Goal: Check status: Check status

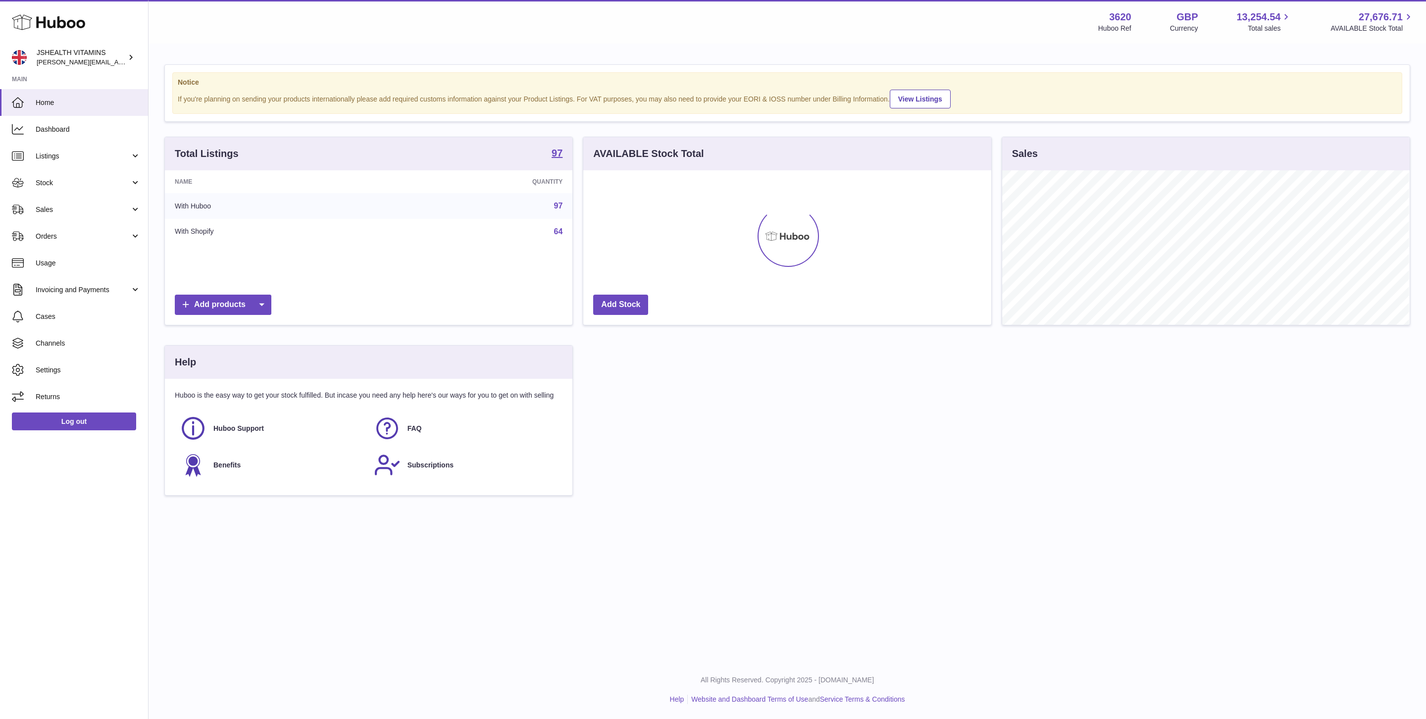
scroll to position [154, 407]
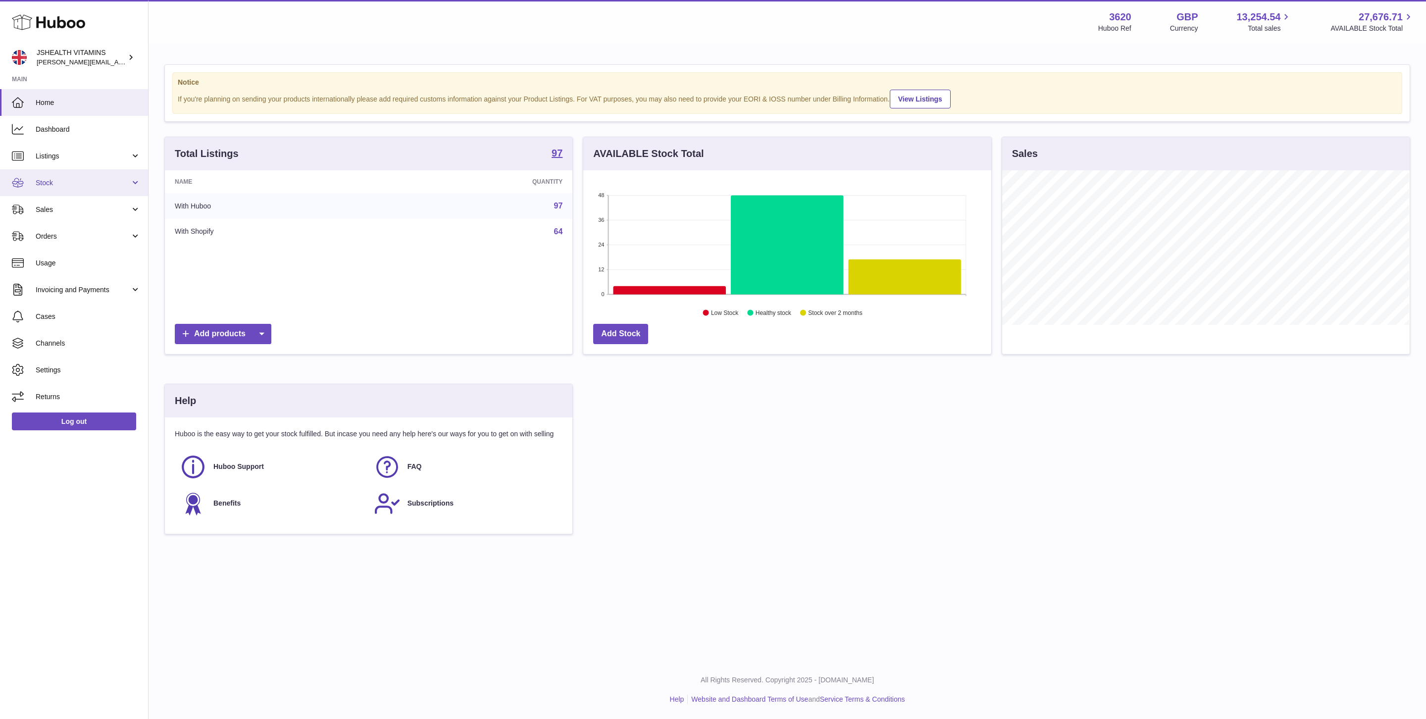
click at [89, 187] on link "Stock" at bounding box center [74, 182] width 148 height 27
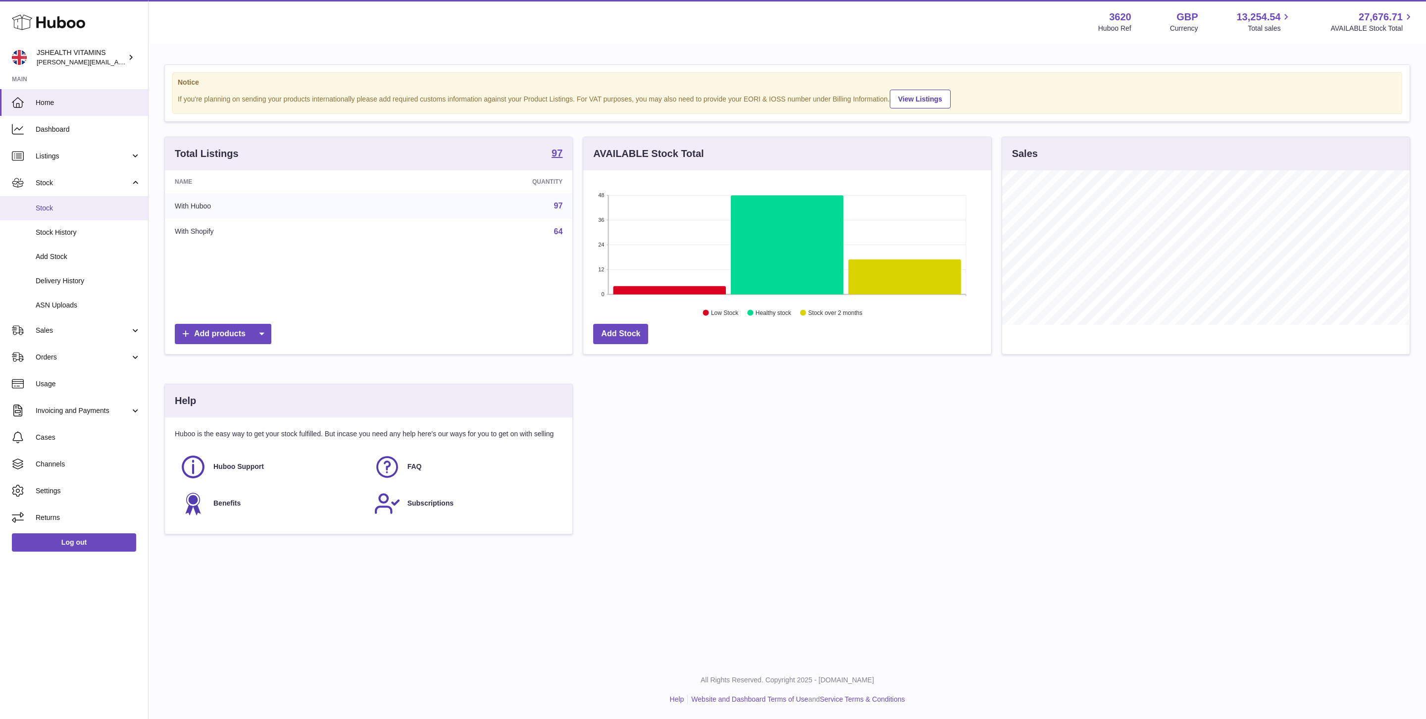
click at [56, 206] on span "Stock" at bounding box center [88, 208] width 105 height 9
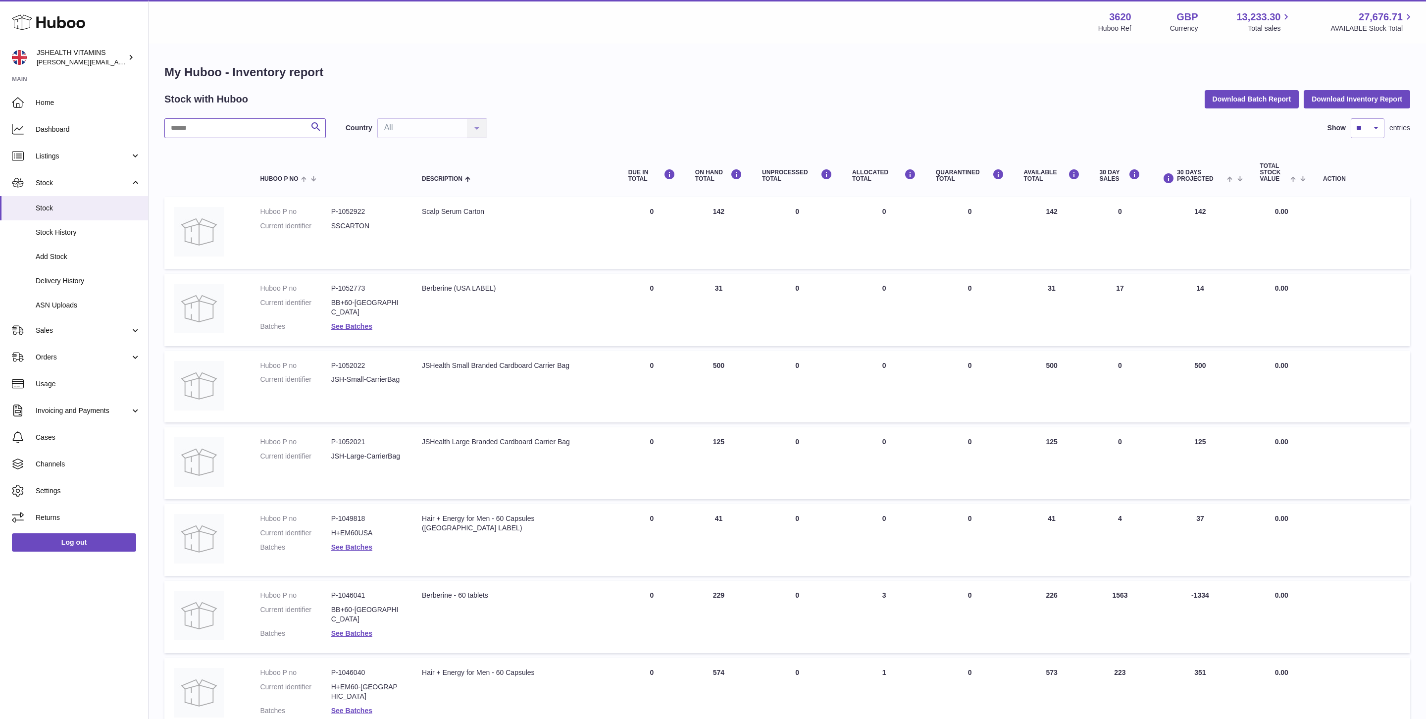
click at [212, 127] on input "text" at bounding box center [244, 128] width 161 height 20
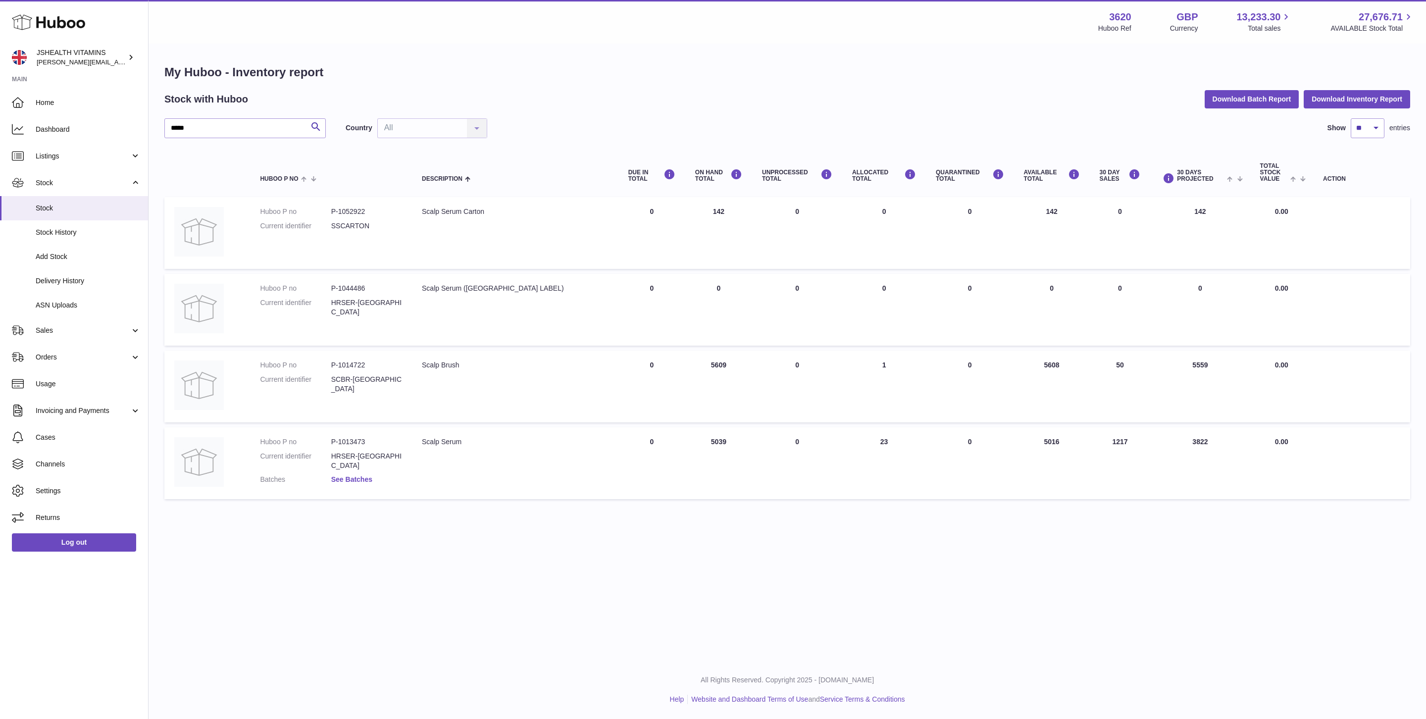
click at [355, 475] on link "See Batches" at bounding box center [351, 479] width 41 height 8
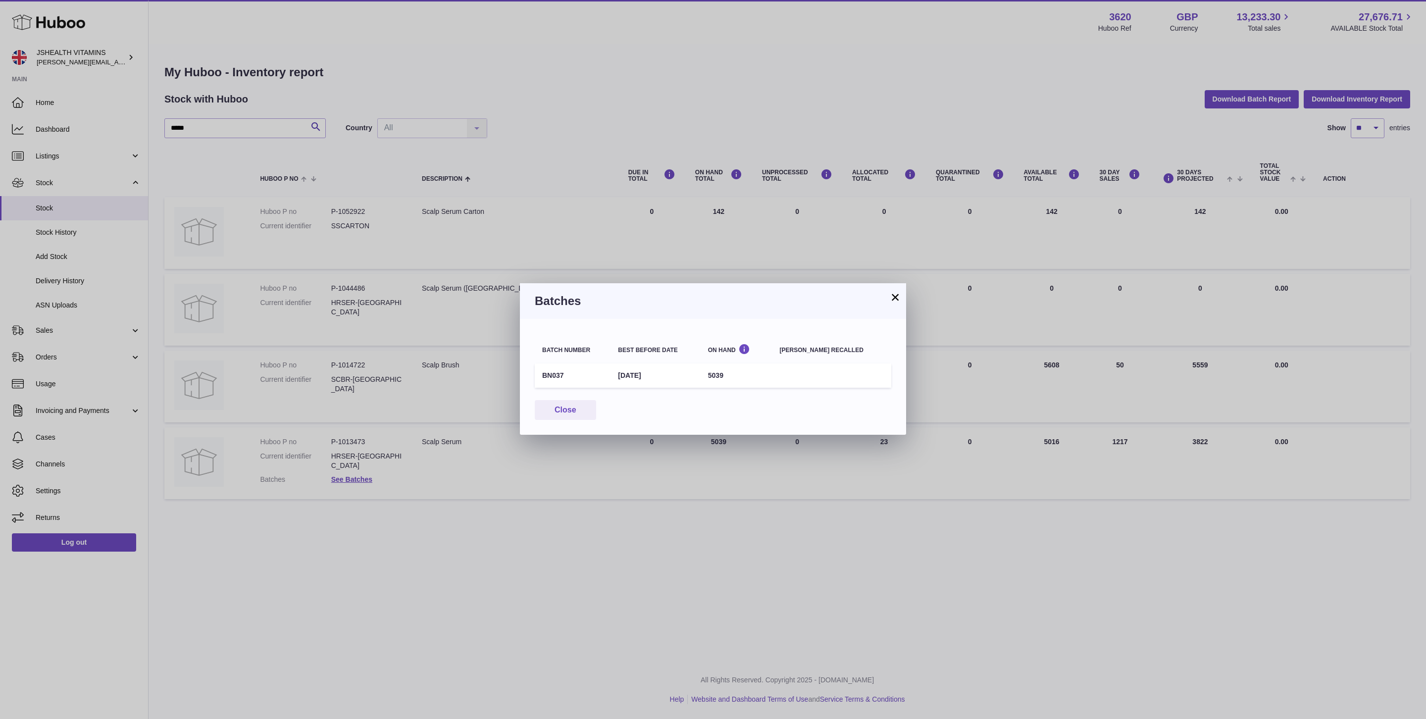
click at [645, 372] on td "31st May 2028" at bounding box center [656, 375] width 90 height 24
copy tr "31st May 2028"
click at [410, 111] on div "× Batches Batch number Best before date On Hand Batch recalled BN037 31st May 2…" at bounding box center [713, 359] width 1426 height 719
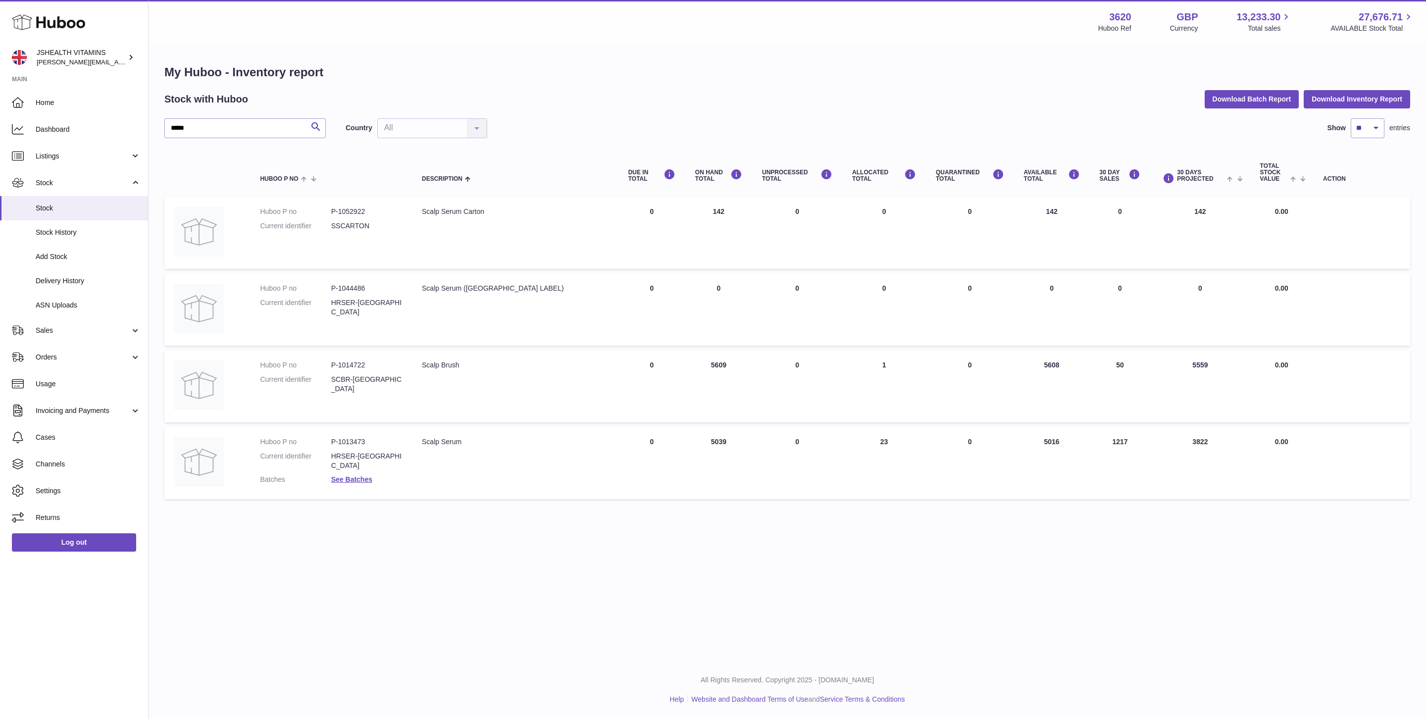
click at [260, 139] on div "***** Search Country All All No elements found. Consider changing the search qu…" at bounding box center [787, 311] width 1246 height 386
click at [262, 135] on input "*****" at bounding box center [244, 128] width 161 height 20
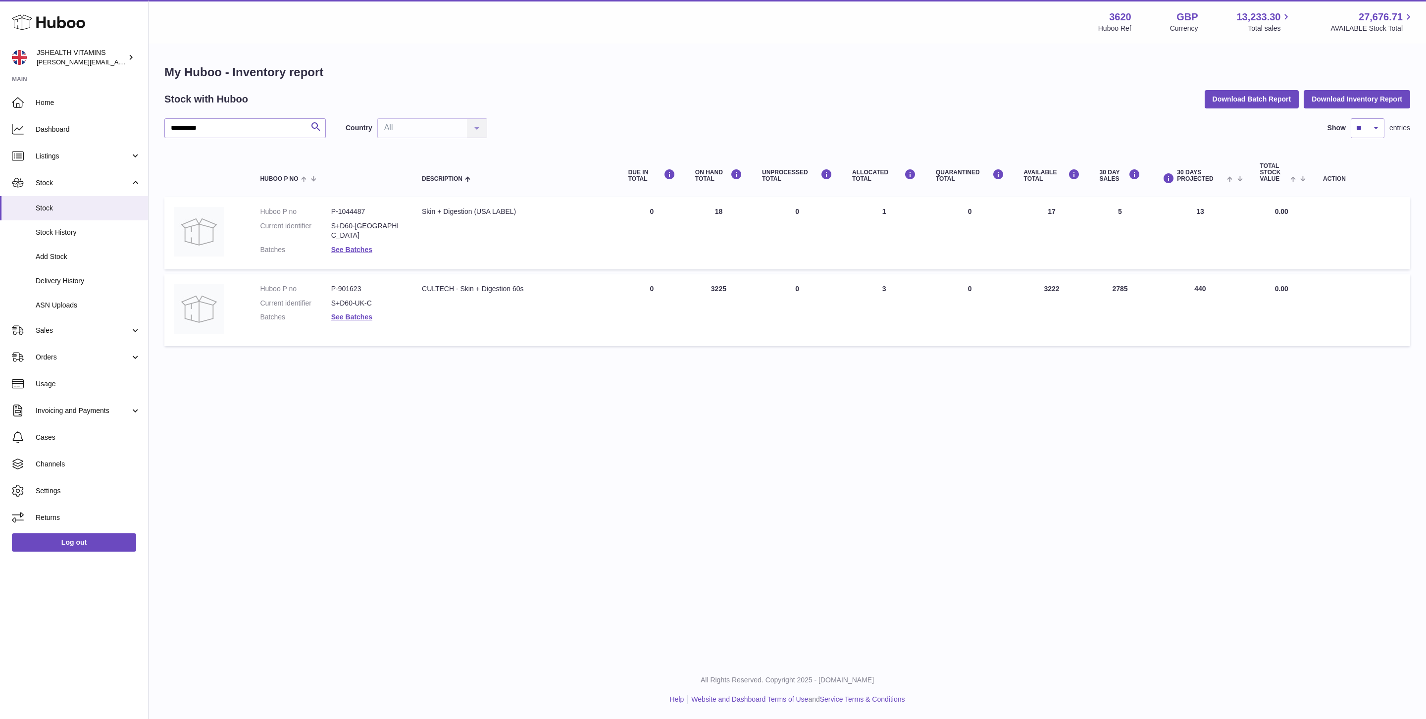
click at [371, 308] on dl "Huboo P no P-901623 Current identifier S+D60-UK-C Batches See Batches" at bounding box center [331, 305] width 142 height 43
click at [340, 315] on link "See Batches" at bounding box center [351, 317] width 41 height 8
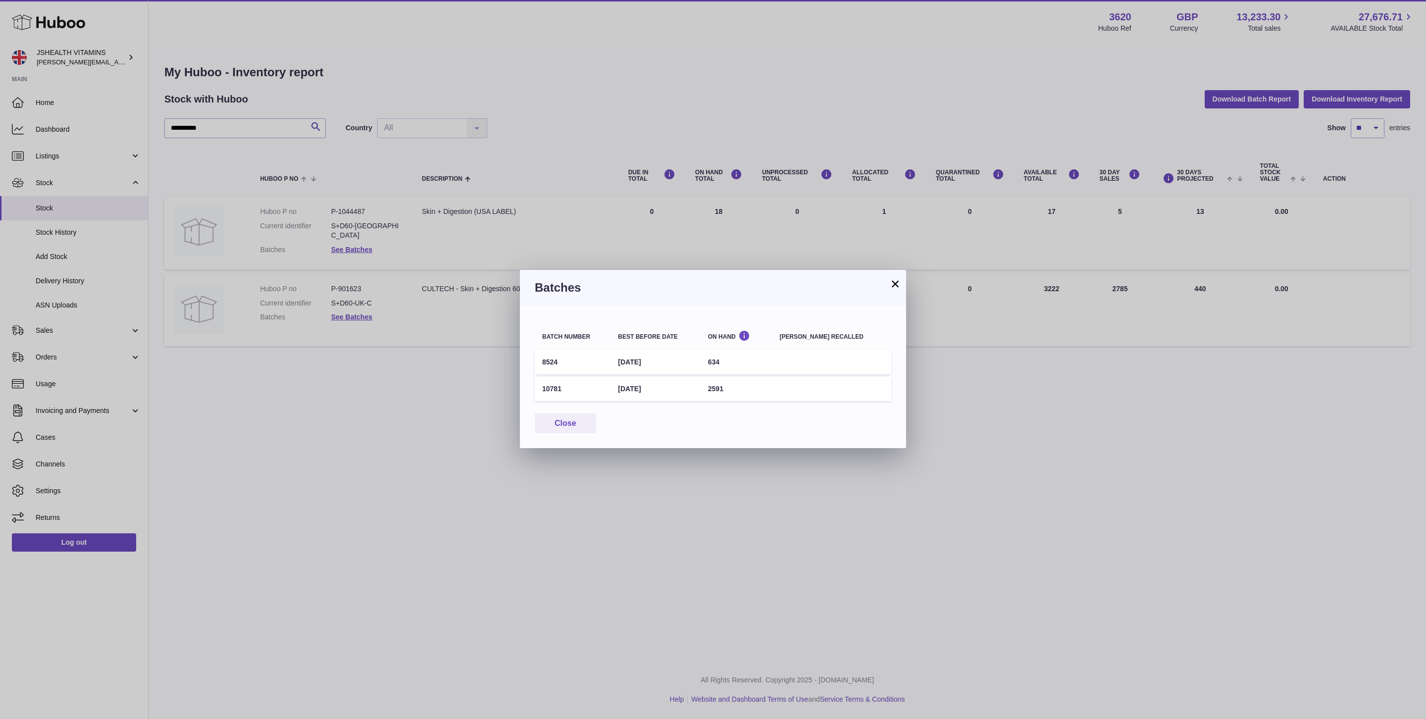
click at [650, 356] on td "30th Jun 2026" at bounding box center [656, 362] width 90 height 24
drag, startPoint x: 650, startPoint y: 356, endPoint x: 749, endPoint y: 355, distance: 99.5
click at [650, 356] on td "30th Jun 2026" at bounding box center [656, 362] width 90 height 24
copy tr "30th Jun 2026"
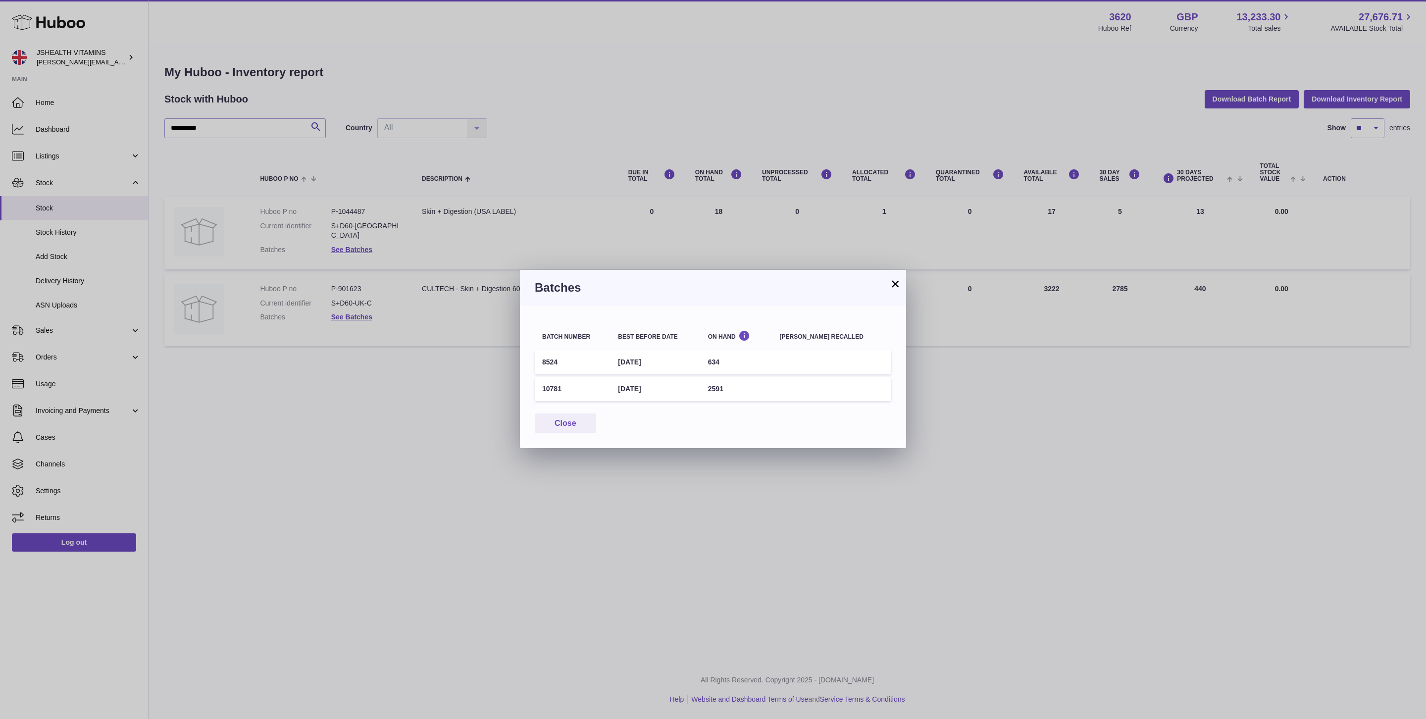
click at [1267, 420] on div "× Batches Batch number Best before date On Hand Batch recalled 8524 30th Jun 20…" at bounding box center [713, 359] width 1426 height 719
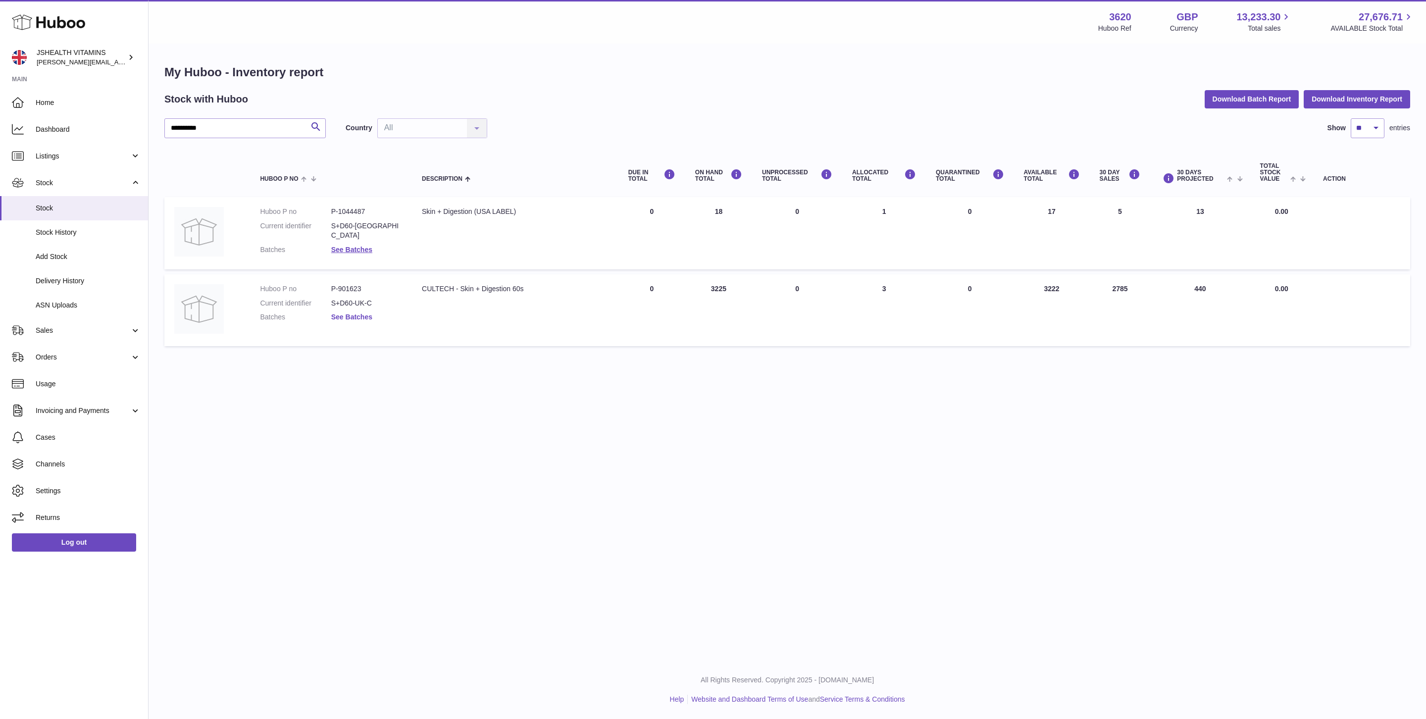
drag, startPoint x: 332, startPoint y: 306, endPoint x: 347, endPoint y: 313, distance: 16.4
click at [332, 306] on dd "S+D60-UK-C" at bounding box center [366, 303] width 71 height 9
click at [348, 314] on link "See Batches" at bounding box center [351, 317] width 41 height 8
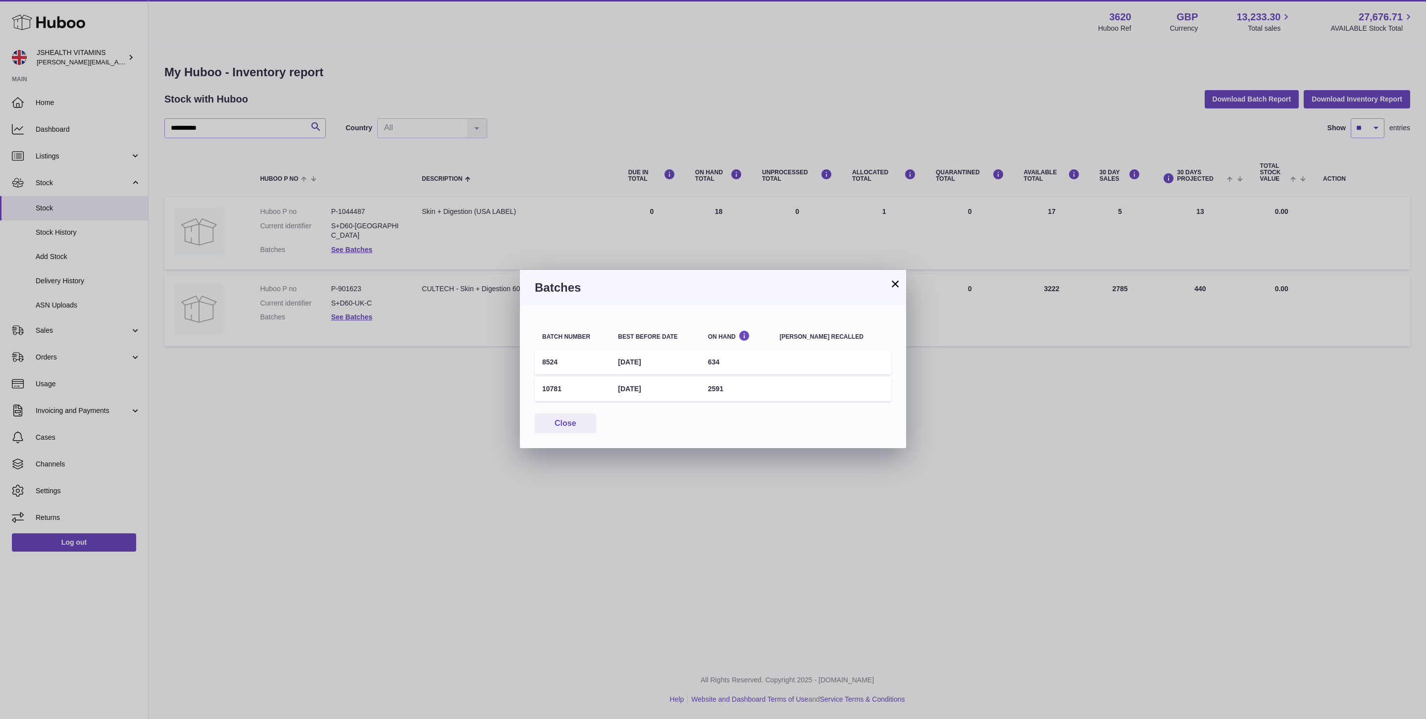
click at [642, 391] on td "31st Jul 2027" at bounding box center [656, 389] width 90 height 24
copy tr "31st Jul 2027"
click at [1146, 434] on div "× Batches Batch number Best before date On Hand Batch recalled 8524 30th Jun 20…" at bounding box center [713, 359] width 1426 height 719
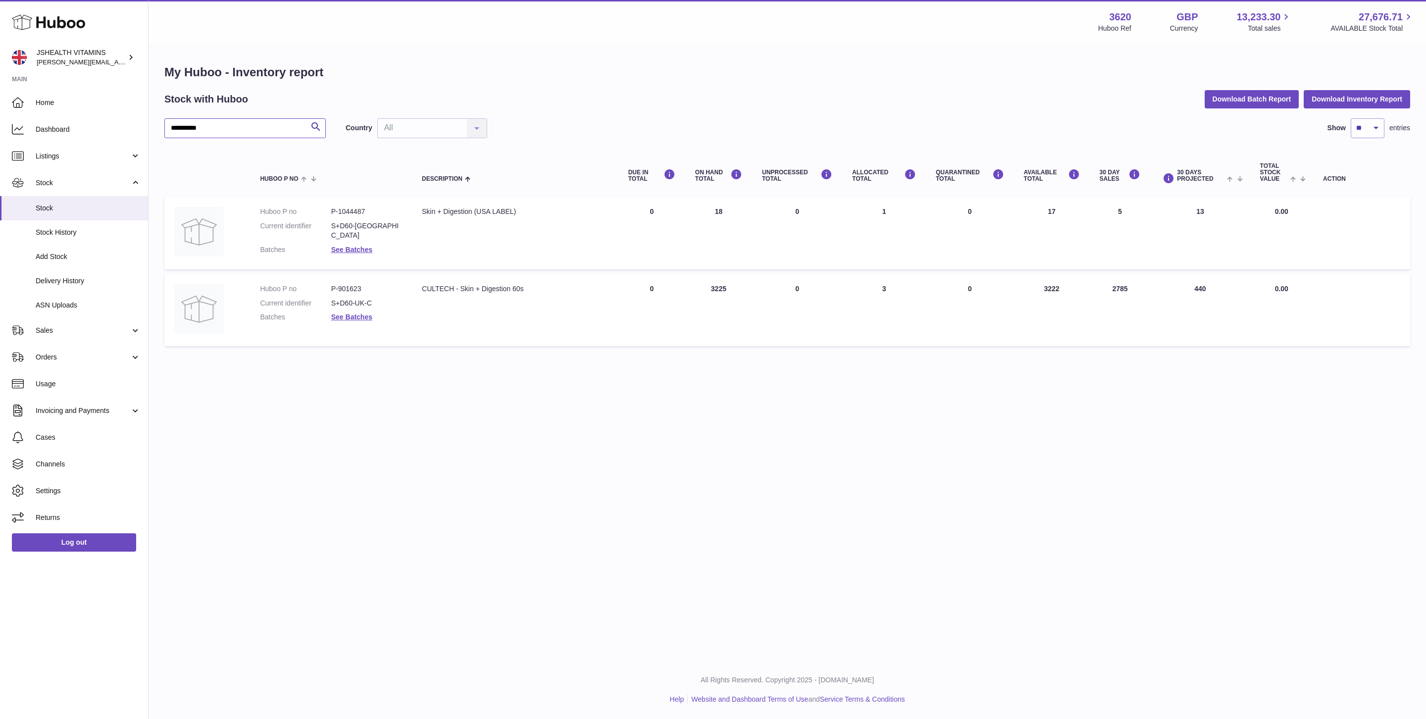
click at [272, 136] on input "**********" at bounding box center [244, 128] width 161 height 20
click at [269, 137] on input "**********" at bounding box center [244, 128] width 161 height 20
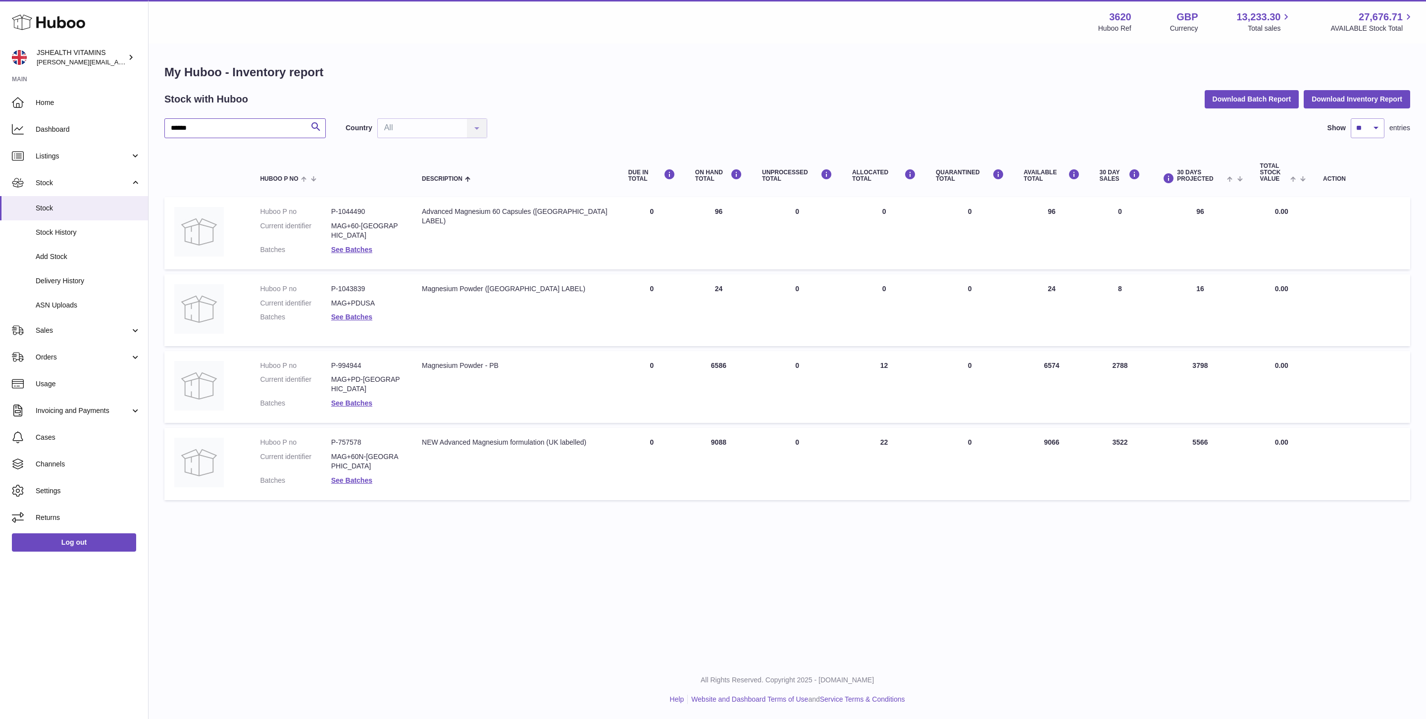
click at [275, 138] on input "******" at bounding box center [244, 128] width 161 height 20
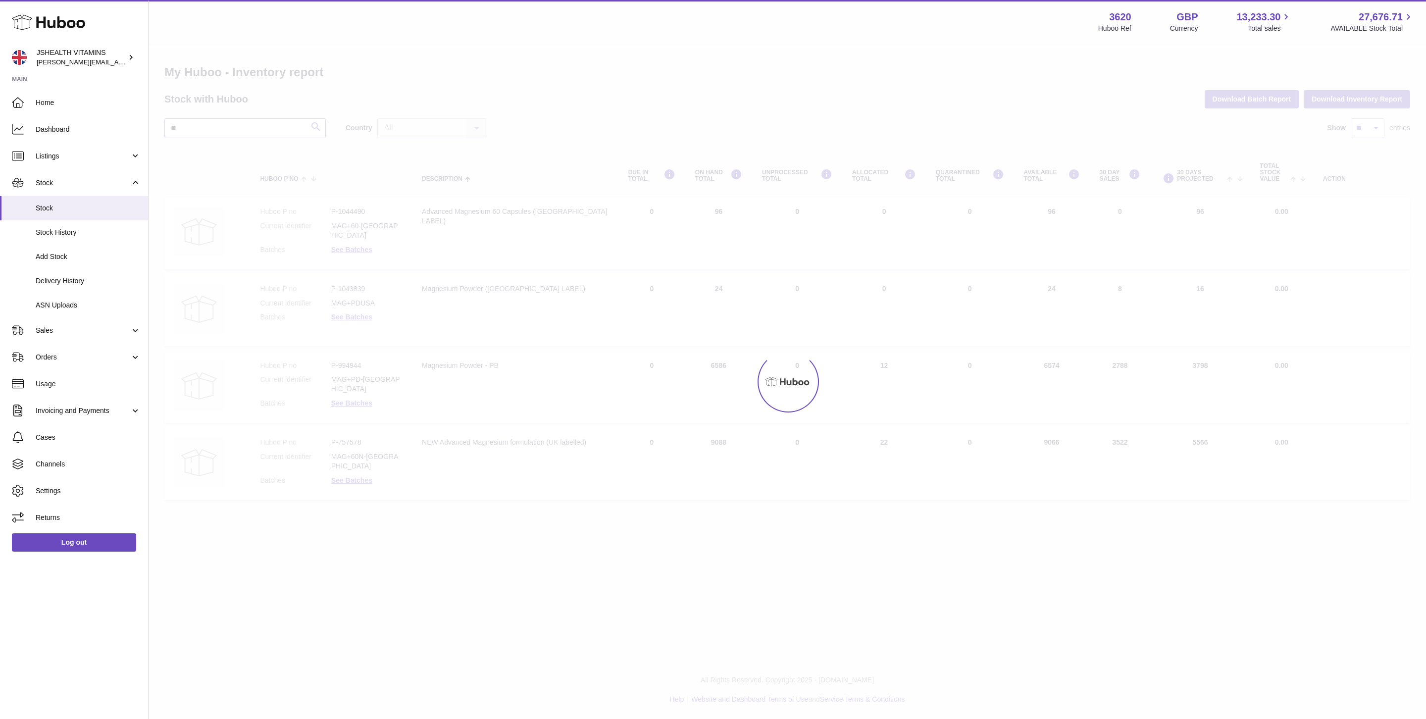
type input "*"
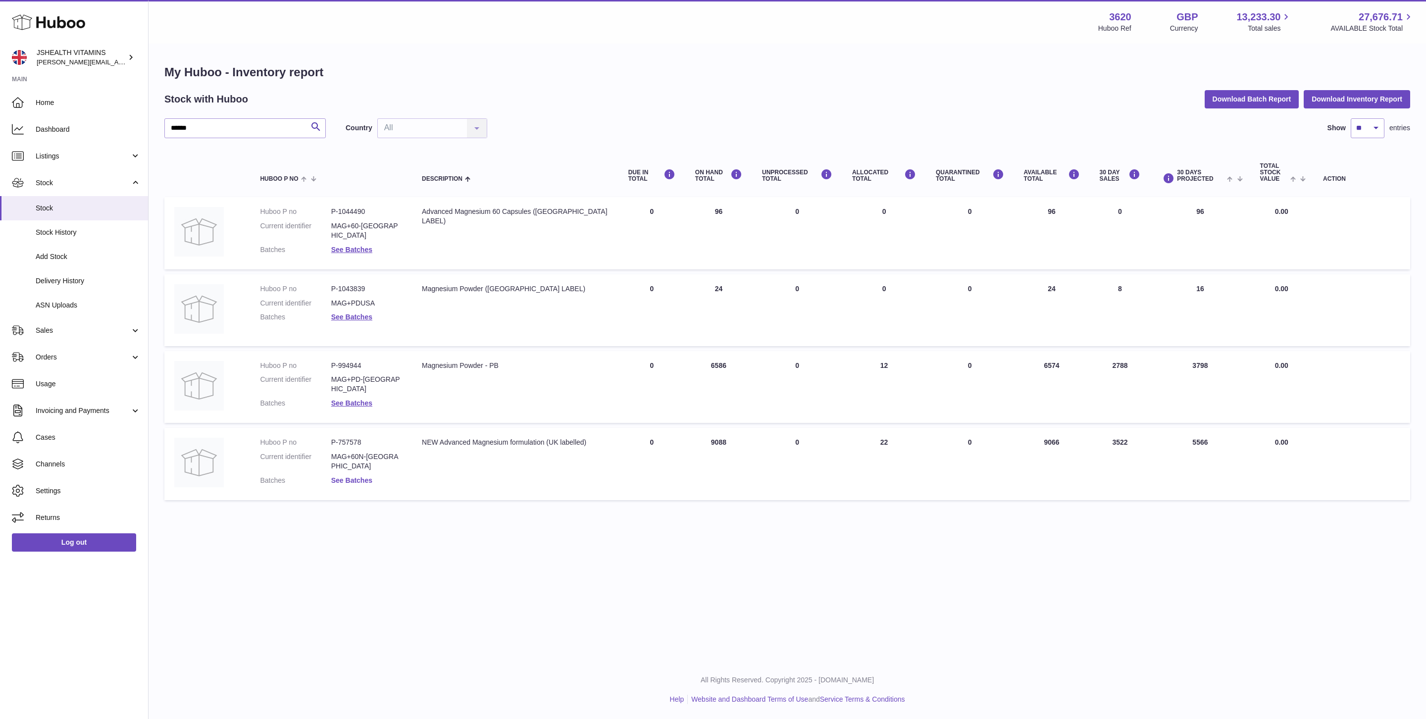
drag, startPoint x: 379, startPoint y: 462, endPoint x: 362, endPoint y: 466, distance: 16.8
click at [377, 462] on dl "Huboo P no P-757578 Current identifier MAG+60N-UK Batches See Batches" at bounding box center [331, 464] width 142 height 52
click at [362, 476] on link "See Batches" at bounding box center [351, 480] width 41 height 8
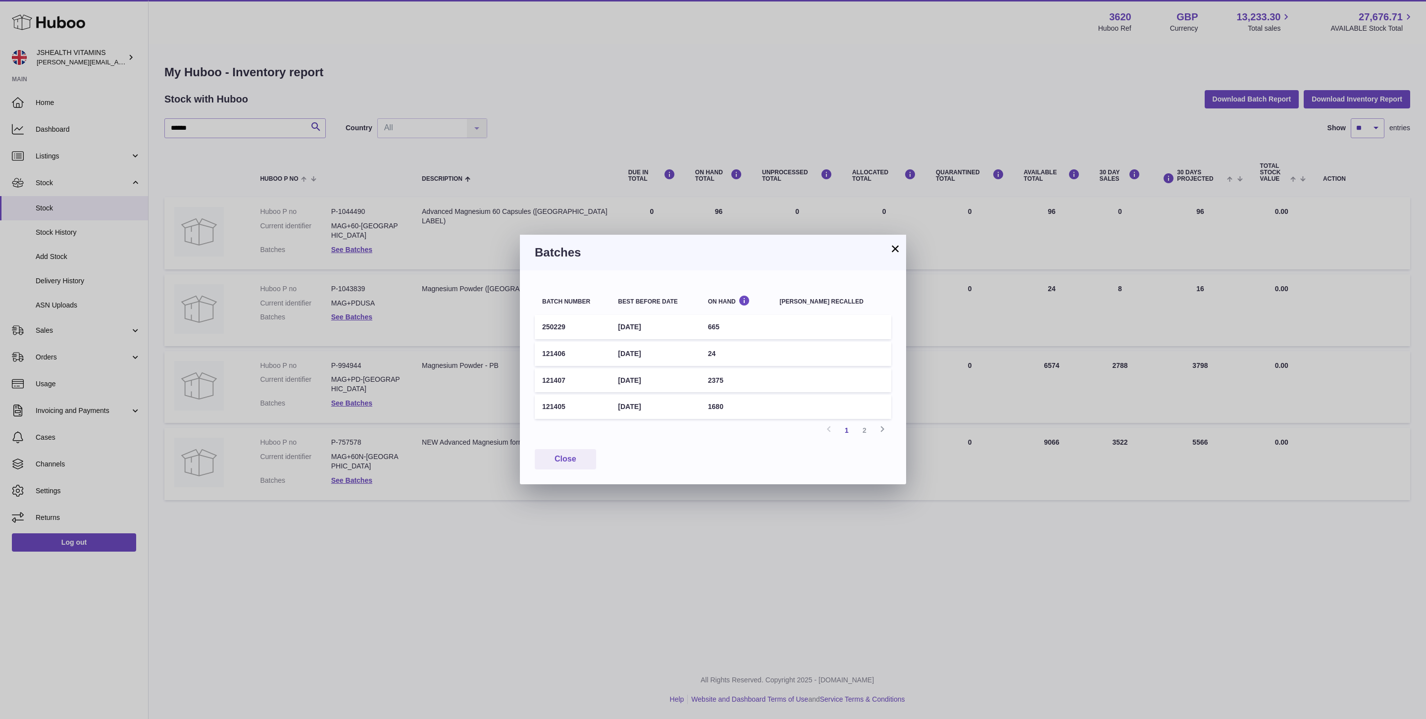
click at [556, 329] on td "250229" at bounding box center [573, 327] width 76 height 24
click at [655, 326] on td "31st Jan 2028" at bounding box center [656, 327] width 90 height 24
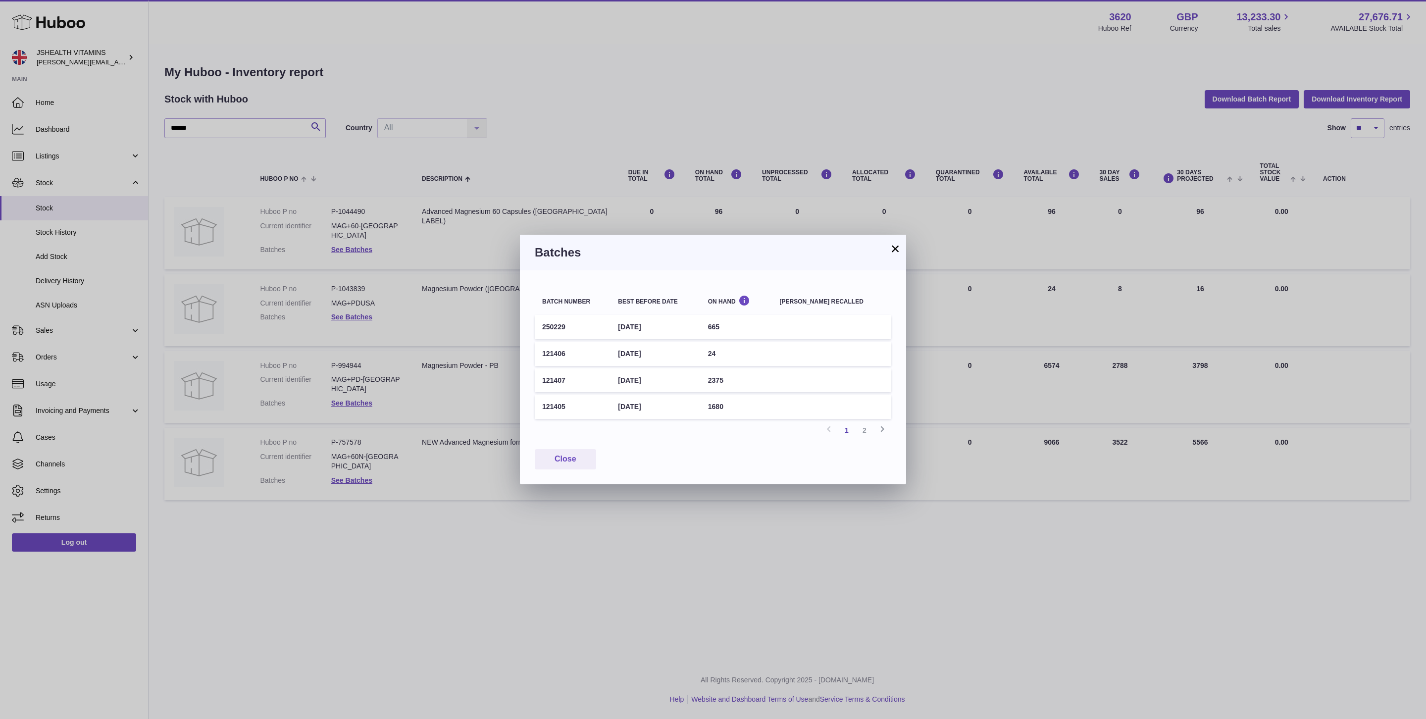
copy tr "31st Jan 2028"
click at [625, 568] on div "× Batches Batch number Best before date On Hand Batch recalled 250229 31st Jan …" at bounding box center [713, 359] width 1426 height 719
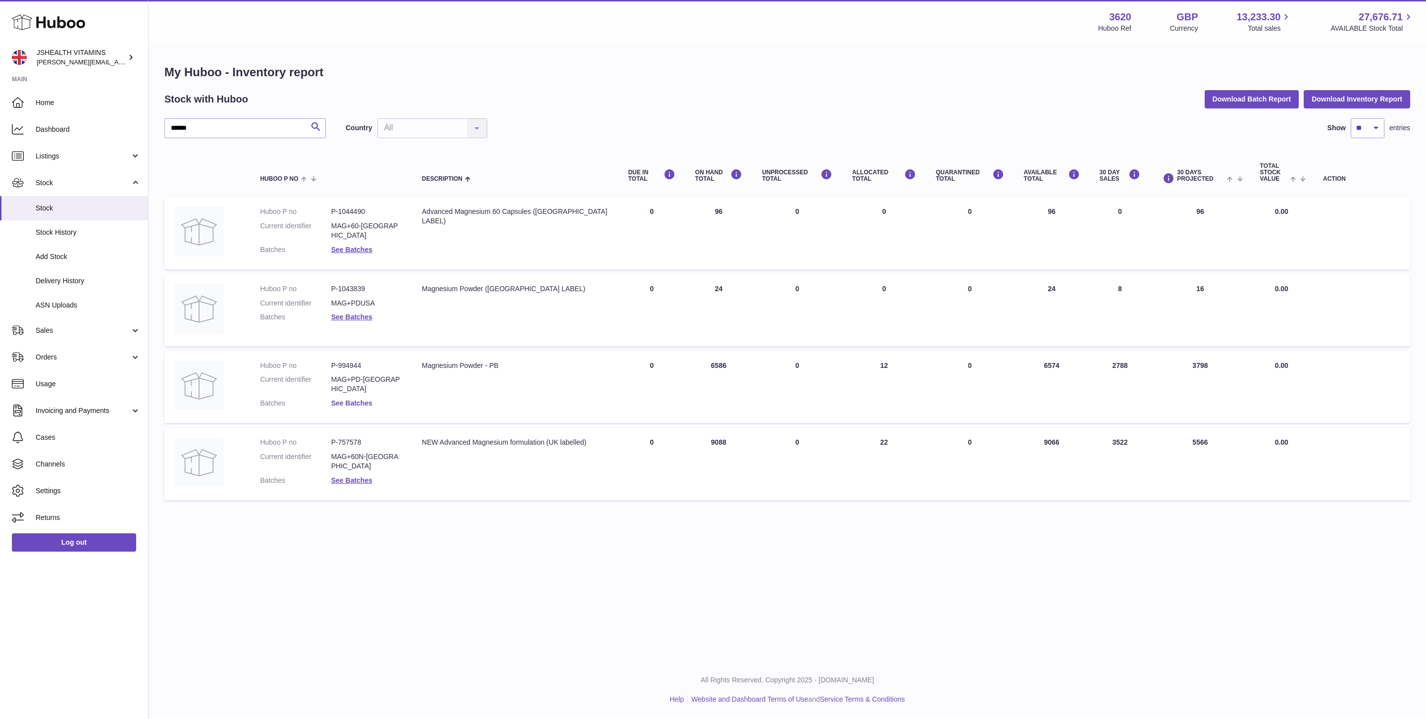
click at [359, 399] on link "See Batches" at bounding box center [351, 403] width 41 height 8
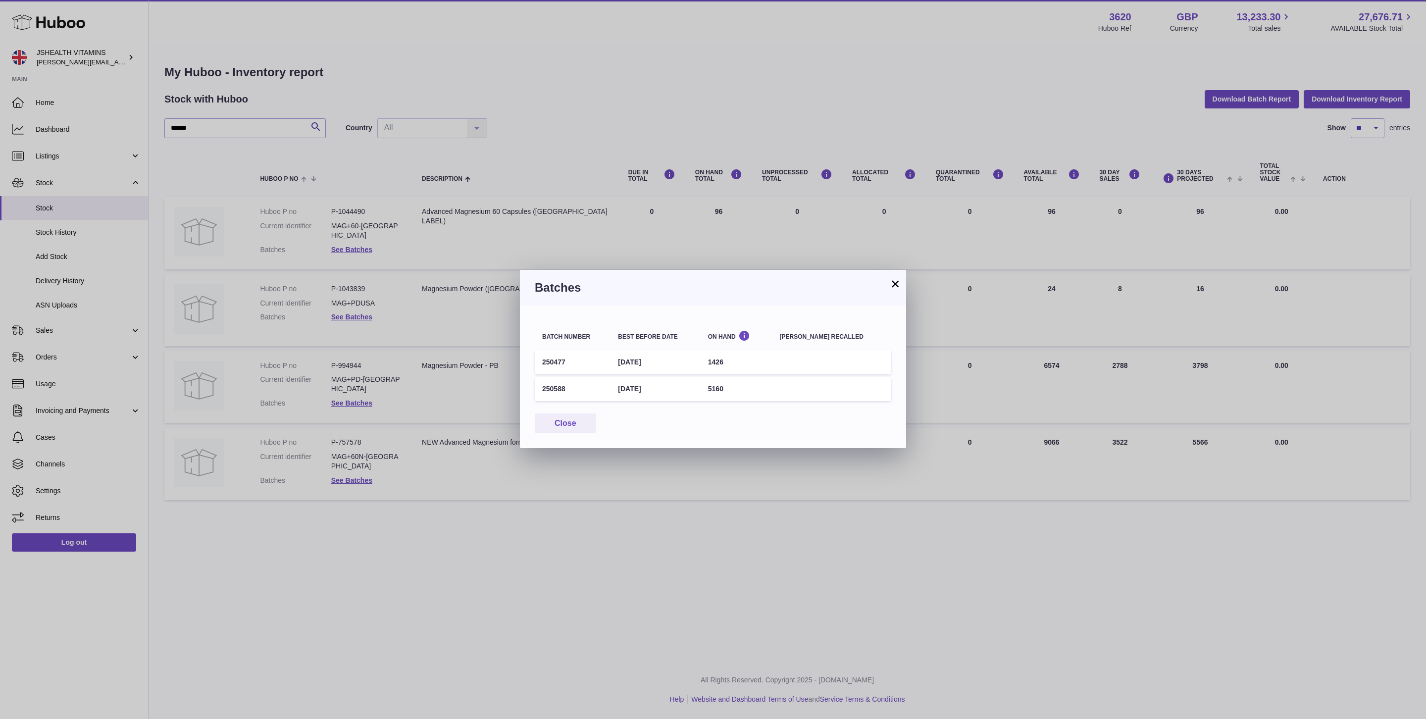
click at [635, 358] on td "30th Apr 2027" at bounding box center [656, 362] width 90 height 24
copy tr "30th Apr 2027"
click at [364, 154] on div "× Batches Batch number Best before date On Hand Batch recalled 250477 30th Apr …" at bounding box center [713, 359] width 1426 height 719
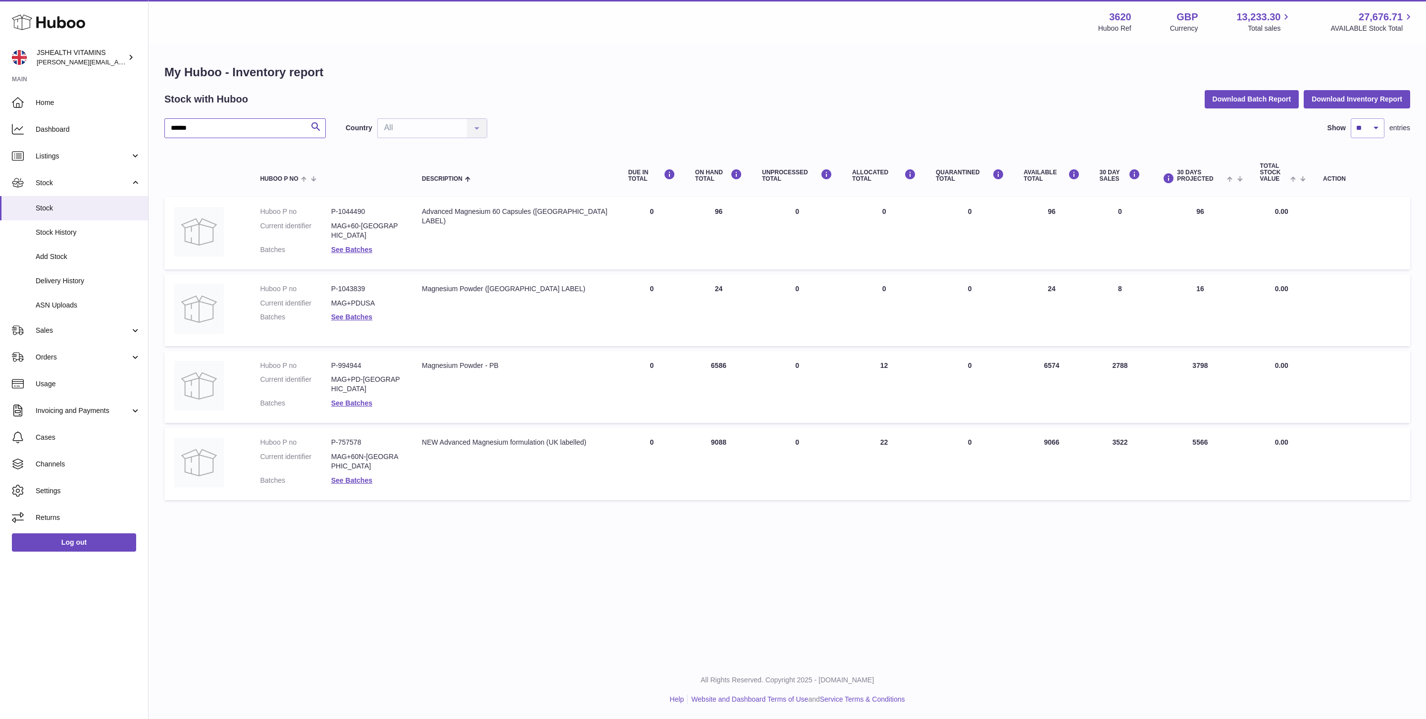
click at [266, 136] on input "******" at bounding box center [244, 128] width 161 height 20
click at [265, 136] on input "******" at bounding box center [244, 128] width 161 height 20
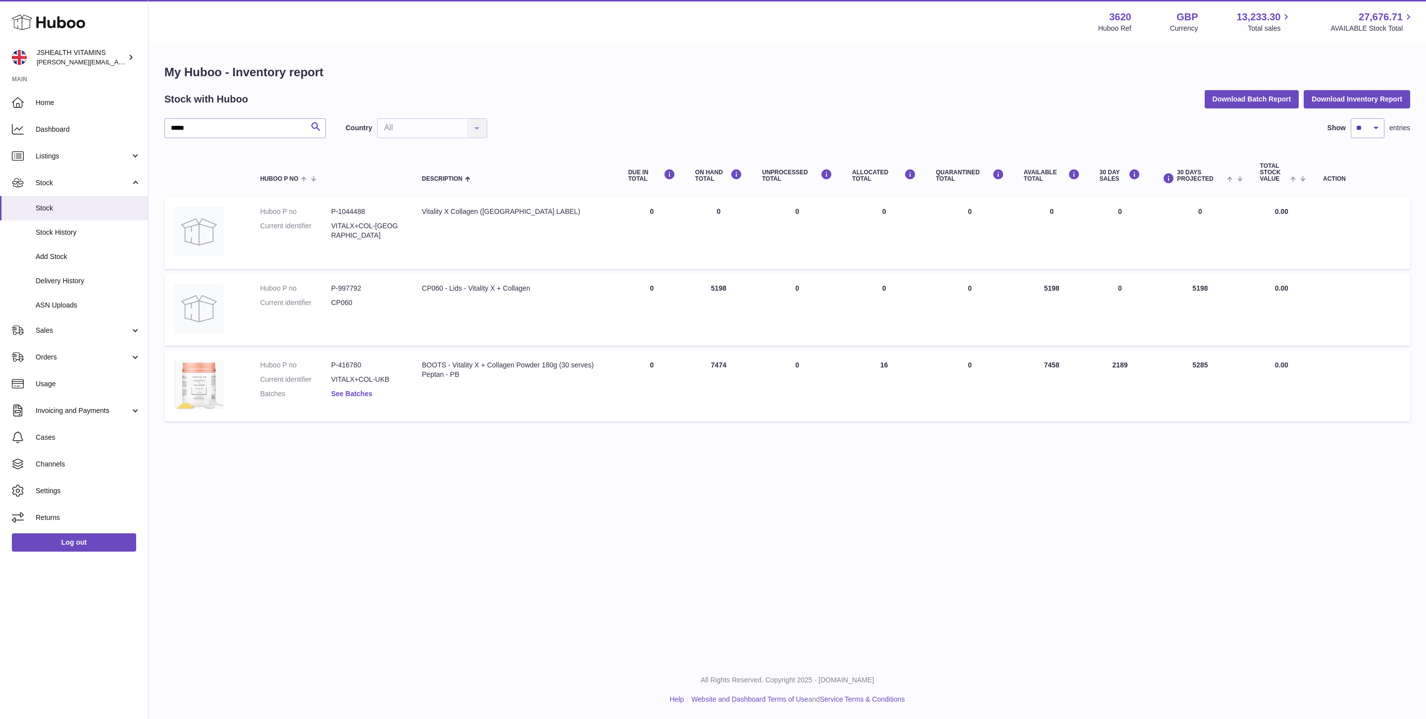
click at [366, 392] on link "See Batches" at bounding box center [351, 394] width 41 height 8
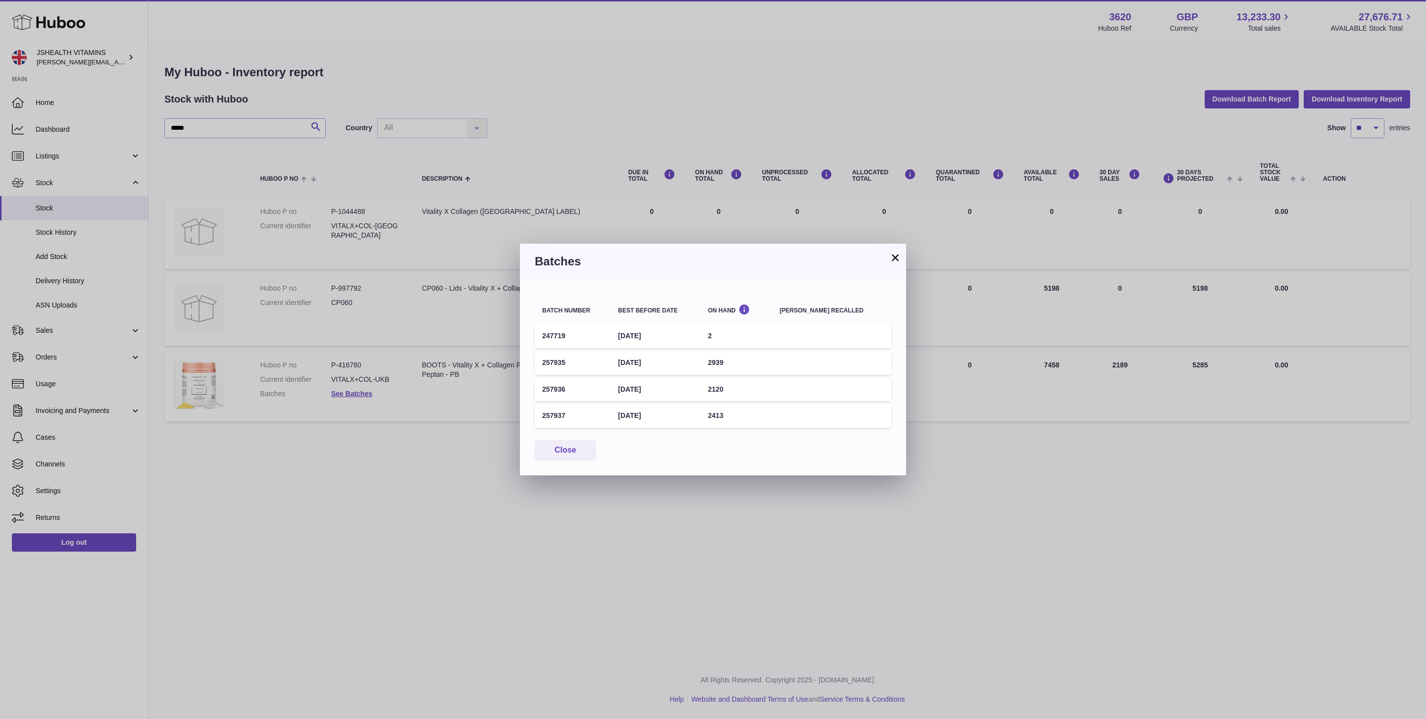
click at [648, 334] on td "30th Sep 2027" at bounding box center [656, 336] width 90 height 24
click at [637, 360] on td "31st Mar 2028" at bounding box center [656, 363] width 90 height 24
copy tr "31st Mar 2028"
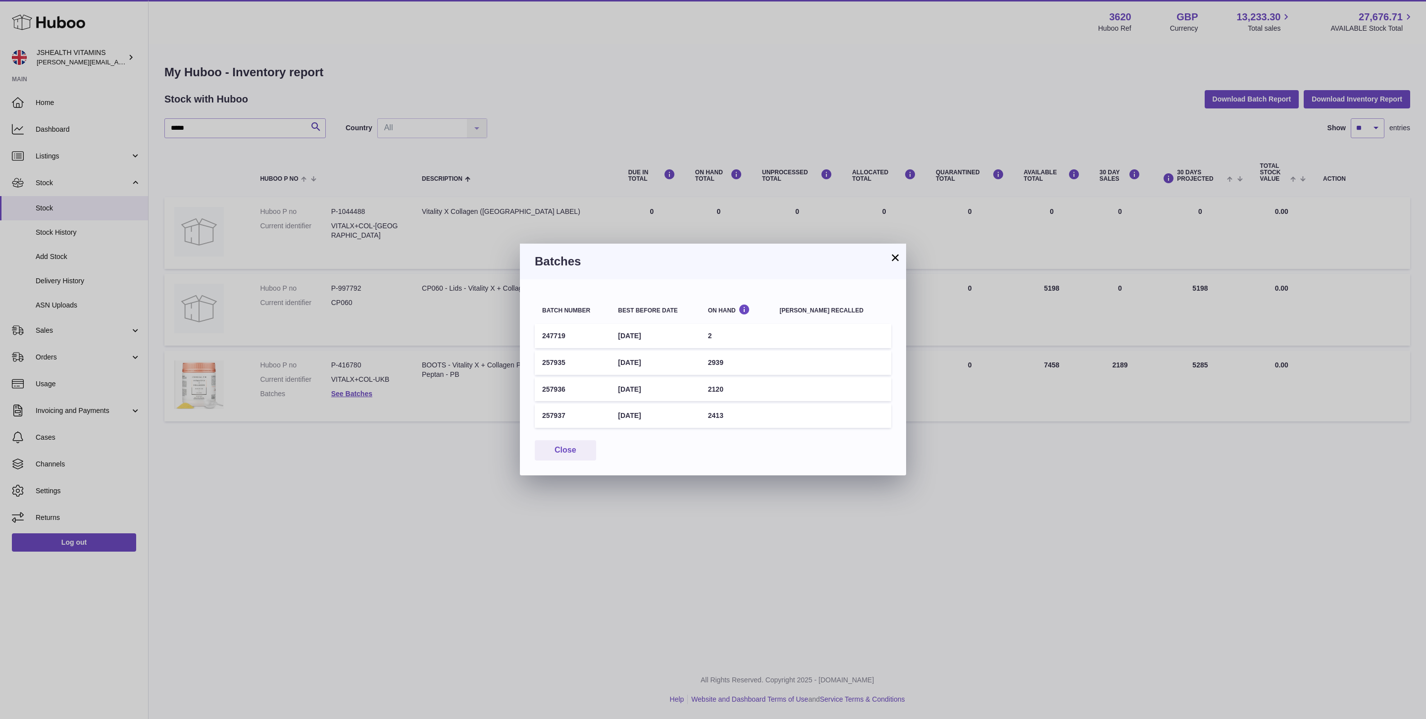
click at [276, 145] on div "× Batches Batch number Best before date On Hand Batch recalled 247719 30th Sep …" at bounding box center [713, 359] width 1426 height 719
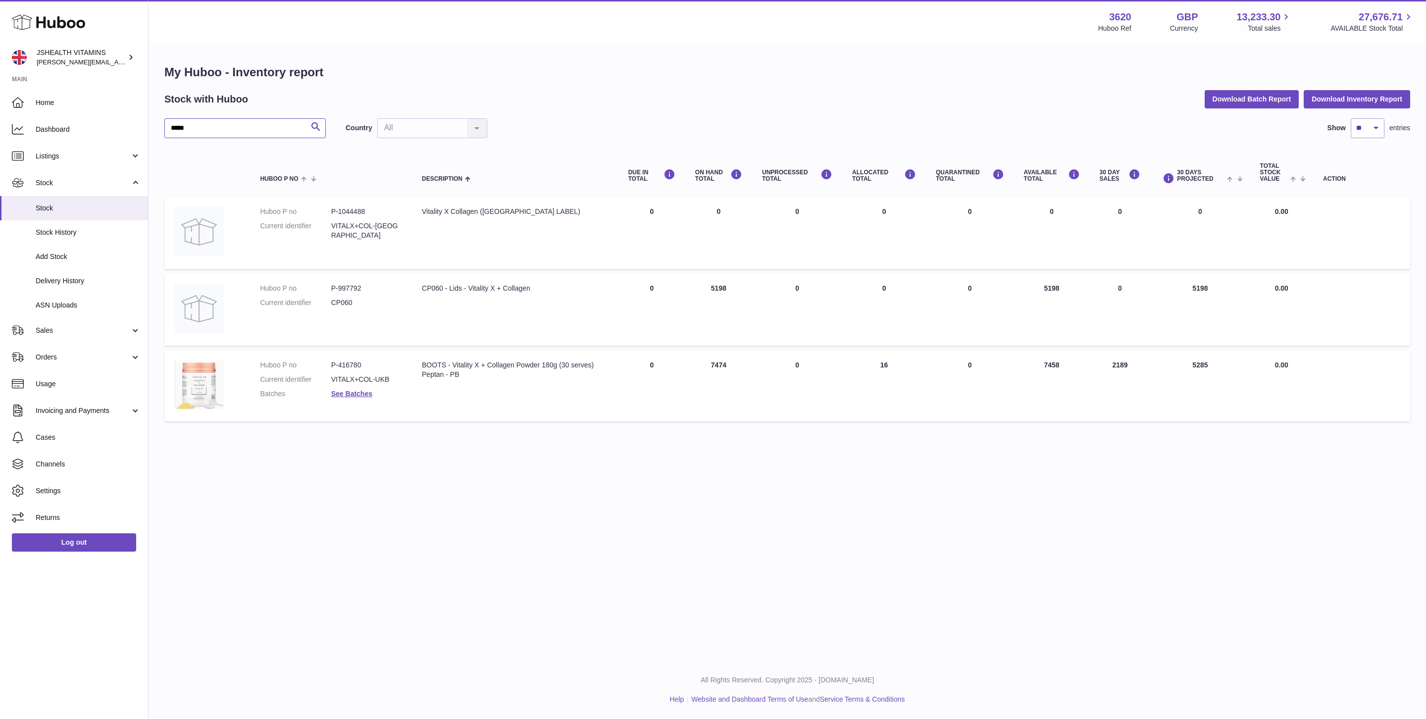
click at [235, 128] on input "*****" at bounding box center [244, 128] width 161 height 20
type input "*********"
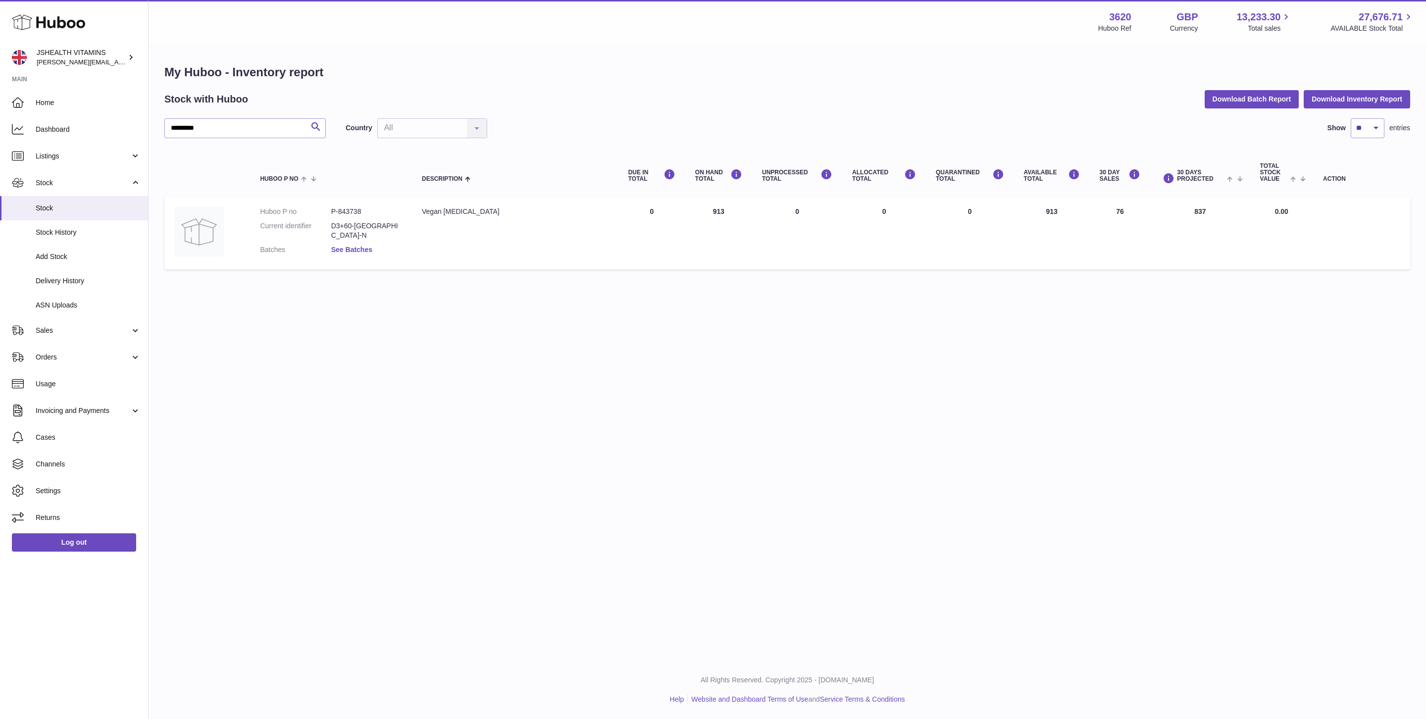
click at [347, 246] on link "See Batches" at bounding box center [351, 250] width 41 height 8
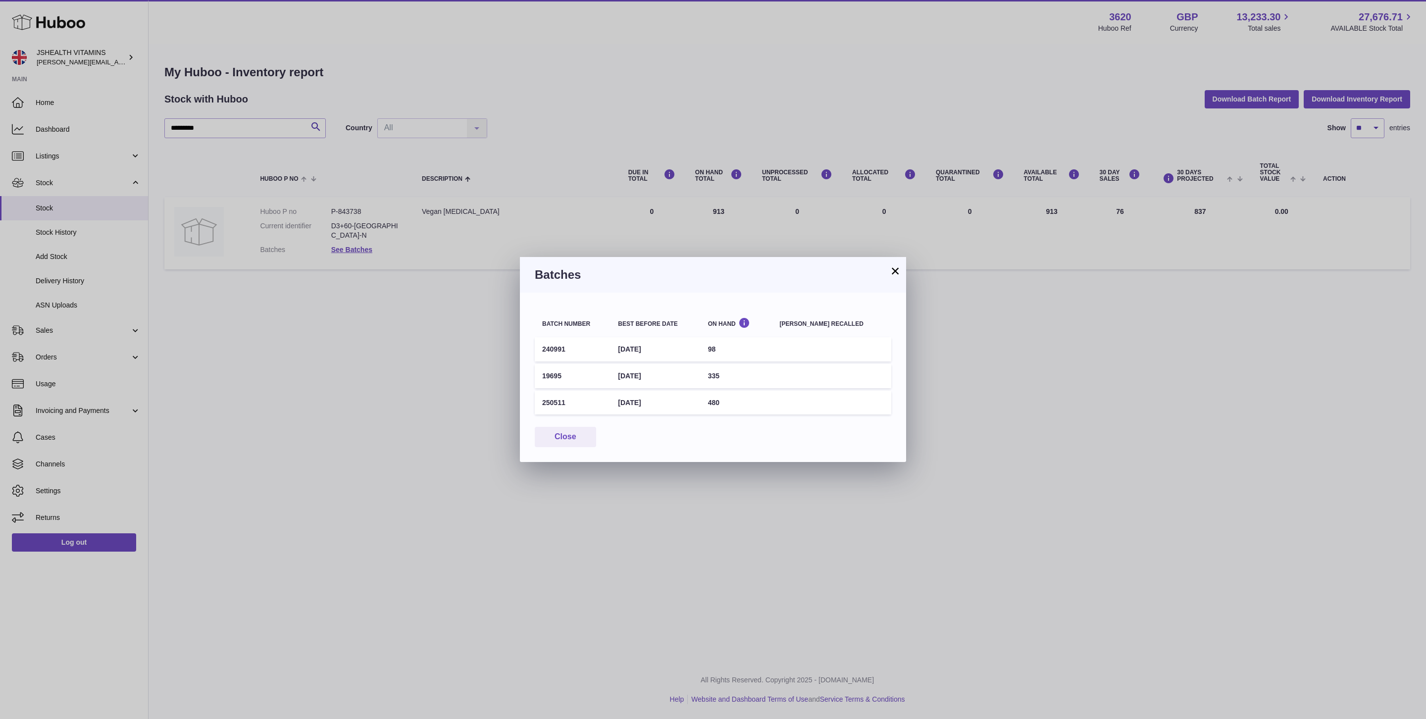
click at [650, 403] on td "26th Mar 2027" at bounding box center [656, 403] width 90 height 24
click at [655, 372] on td "31st Aug 2026" at bounding box center [656, 376] width 90 height 24
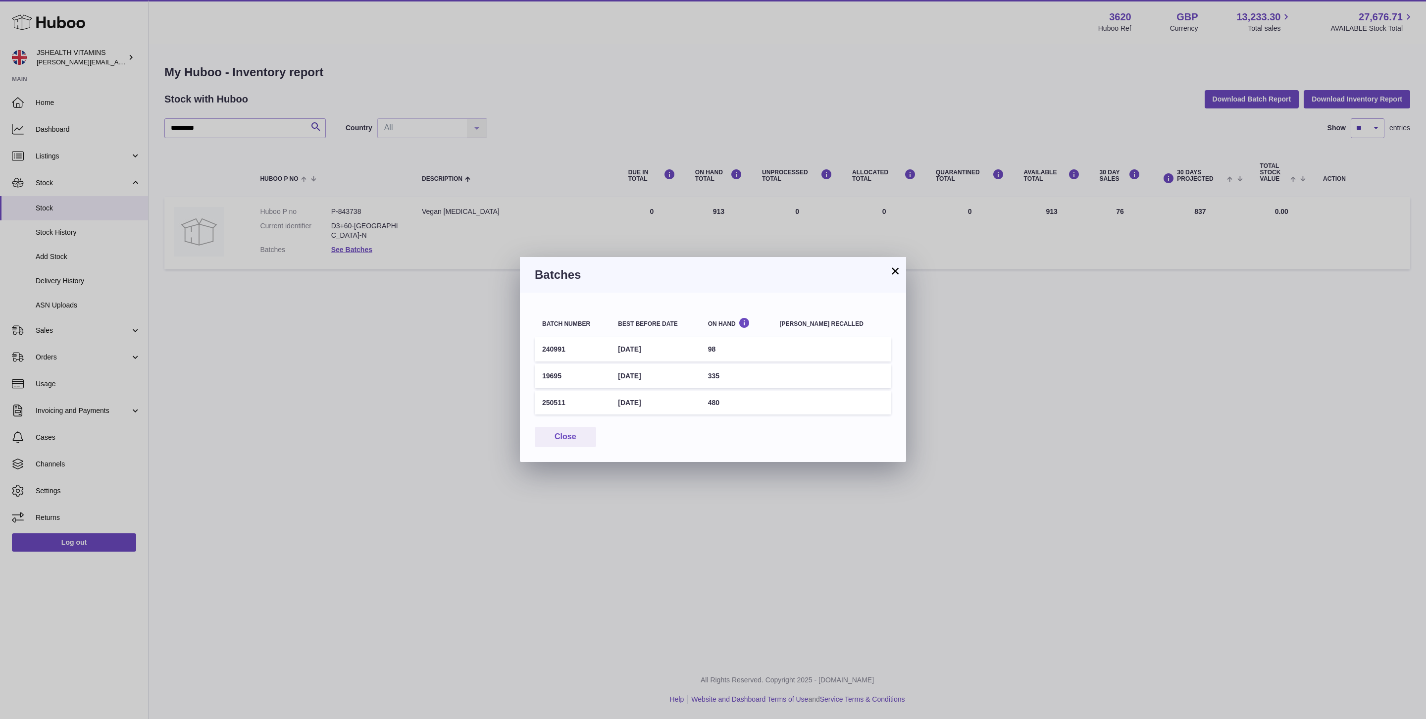
copy tr "31st Aug 2026"
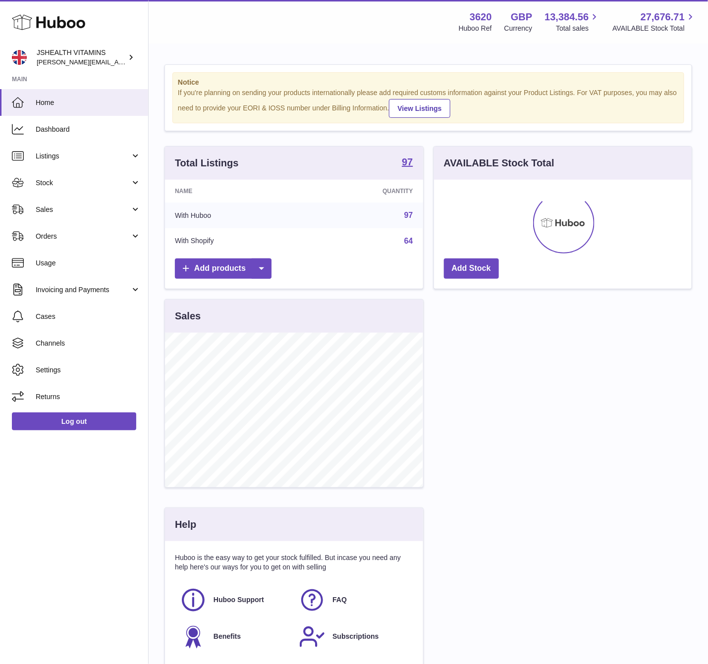
scroll to position [154, 257]
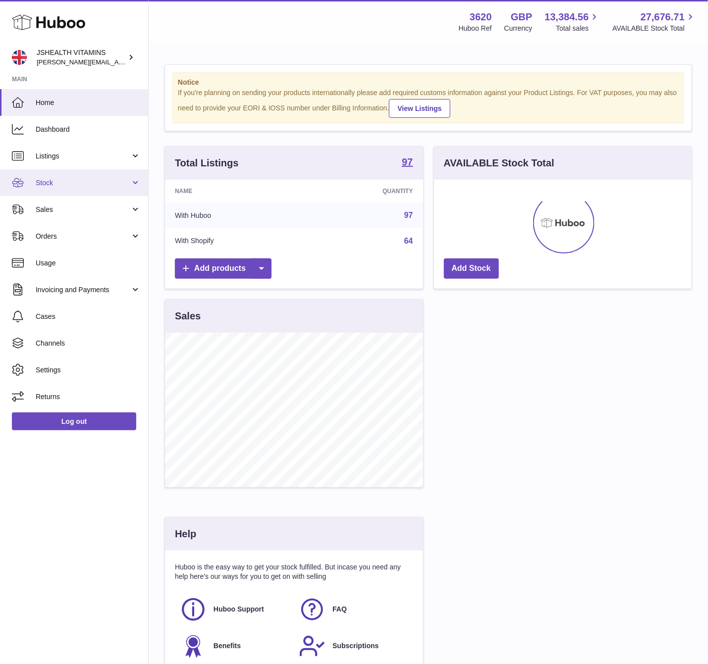
click at [80, 177] on link "Stock" at bounding box center [74, 182] width 148 height 27
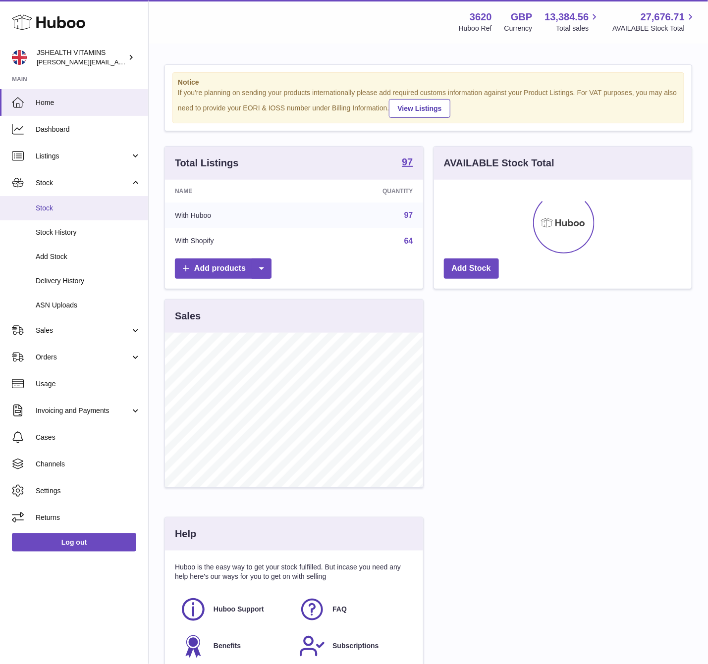
click at [75, 208] on span "Stock" at bounding box center [88, 208] width 105 height 9
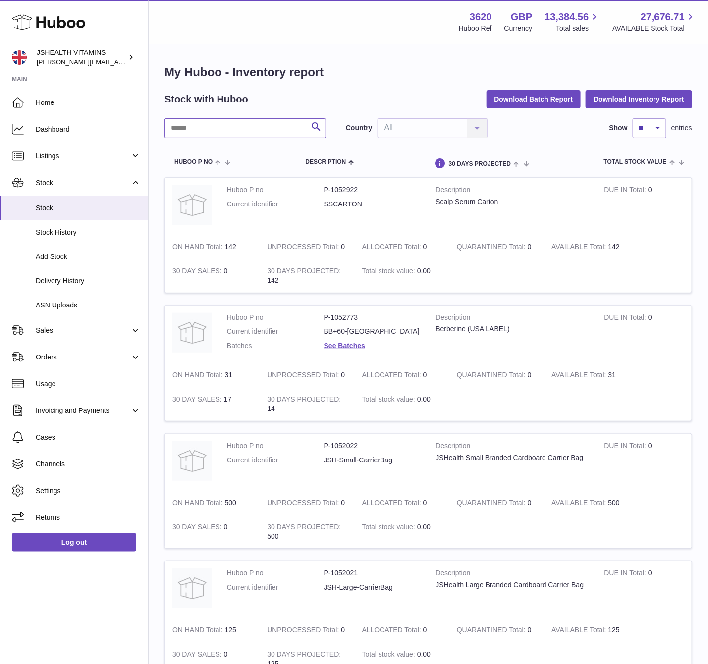
click at [228, 126] on input "text" at bounding box center [244, 128] width 161 height 20
paste input "******"
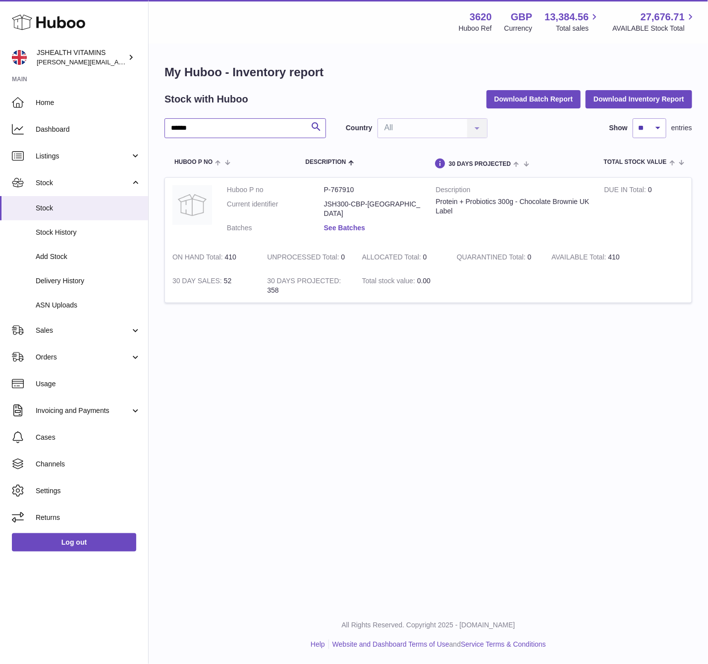
type input "******"
click at [349, 224] on link "See Batches" at bounding box center [344, 228] width 41 height 8
drag, startPoint x: 426, startPoint y: 567, endPoint x: 446, endPoint y: 549, distance: 27.7
click at [426, 567] on div at bounding box center [354, 332] width 708 height 664
click at [346, 200] on dd "JSH300-CBP-UK" at bounding box center [372, 209] width 97 height 19
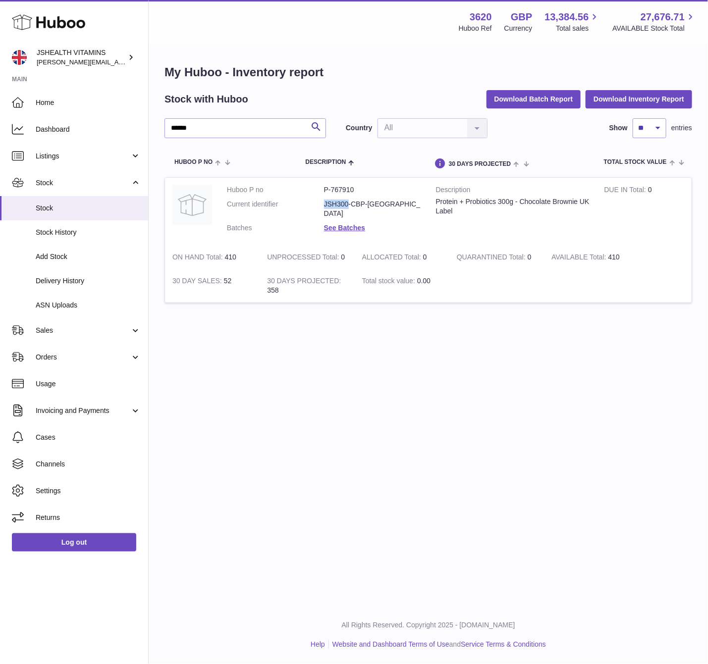
click at [346, 200] on dd "JSH300-CBP-UK" at bounding box center [372, 209] width 97 height 19
drag, startPoint x: 346, startPoint y: 200, endPoint x: 354, endPoint y: 195, distance: 9.3
click at [347, 200] on dd "JSH300-CBP-UK" at bounding box center [372, 209] width 97 height 19
copy dl "JSH300-CBP-UK"
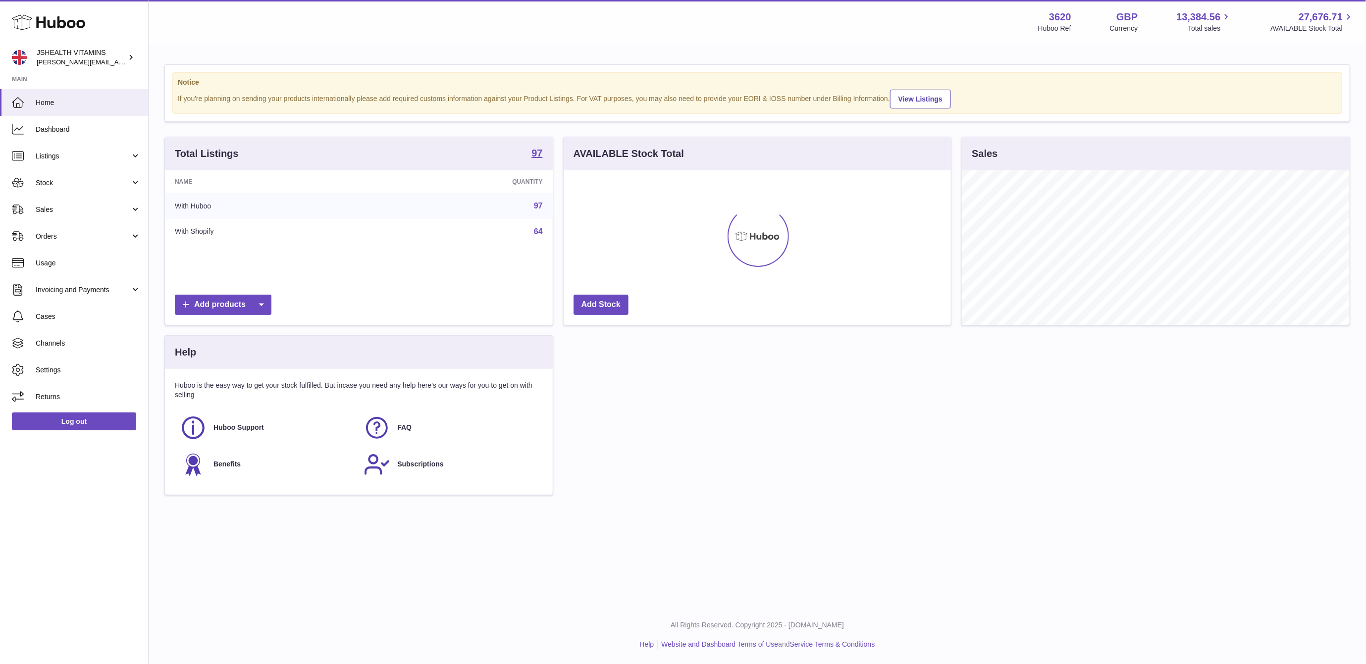
scroll to position [154, 387]
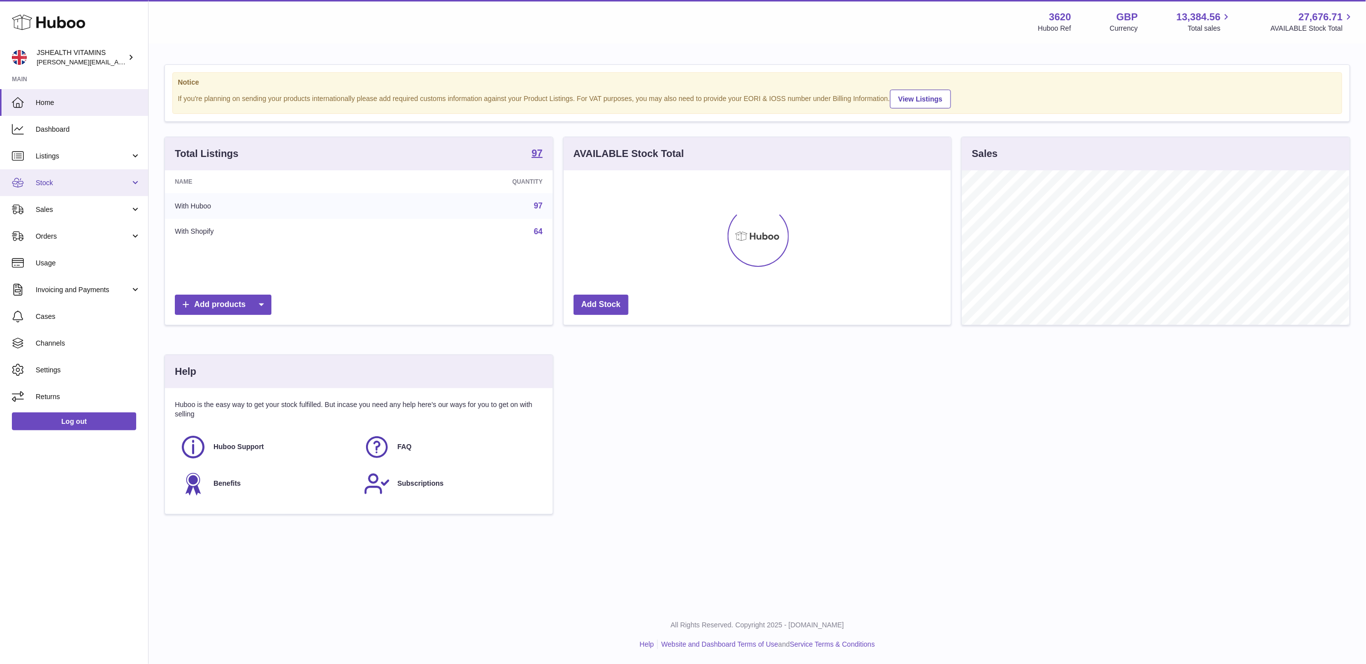
click at [67, 177] on link "Stock" at bounding box center [74, 182] width 148 height 27
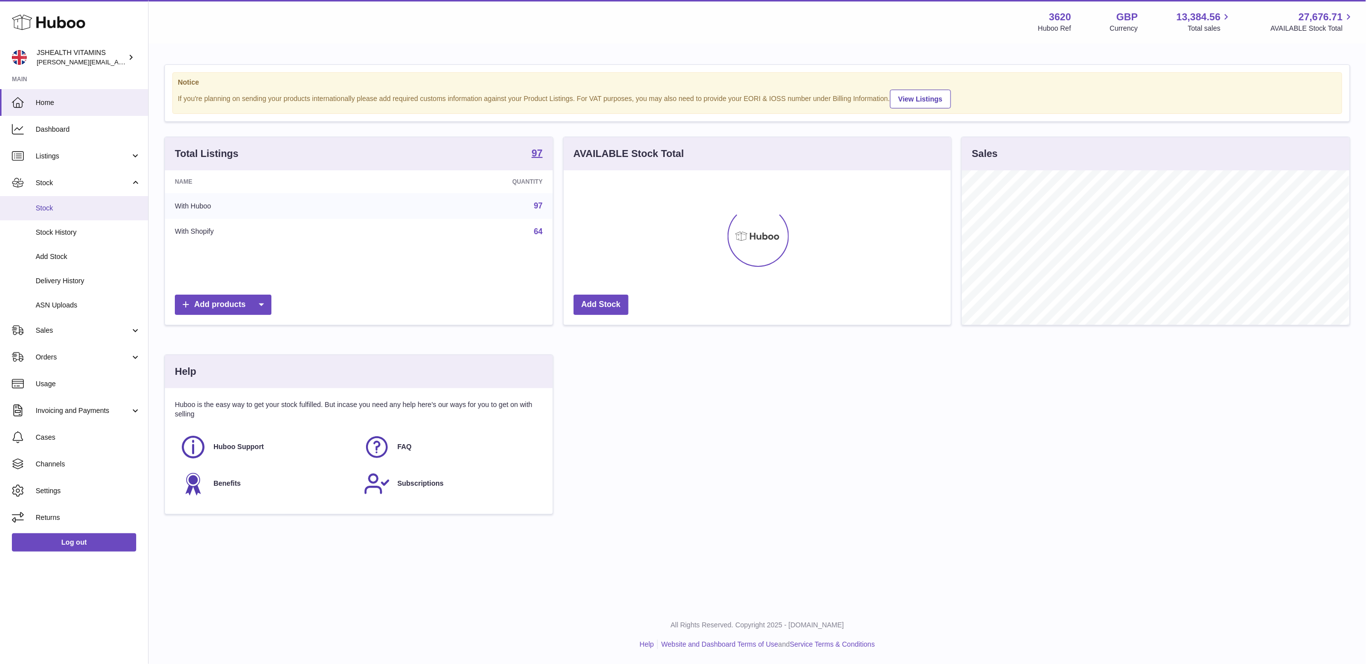
click at [59, 209] on span "Stock" at bounding box center [88, 208] width 105 height 9
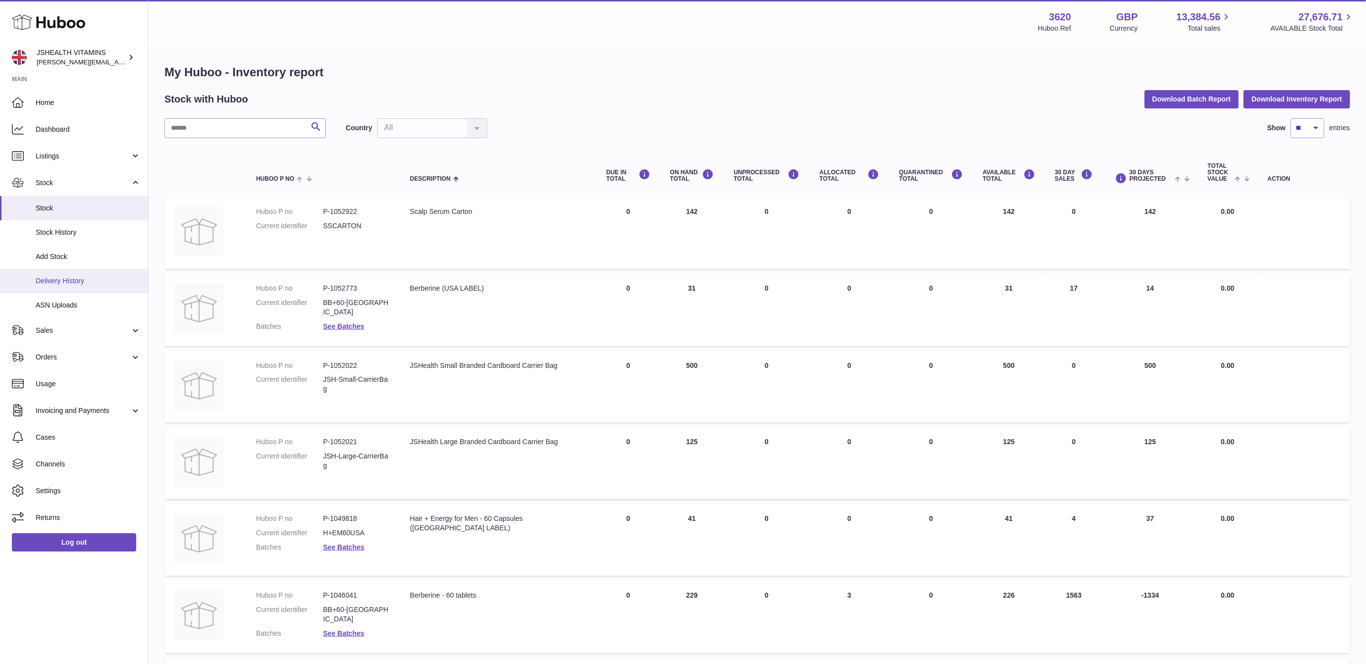
click at [77, 279] on span "Delivery History" at bounding box center [88, 280] width 105 height 9
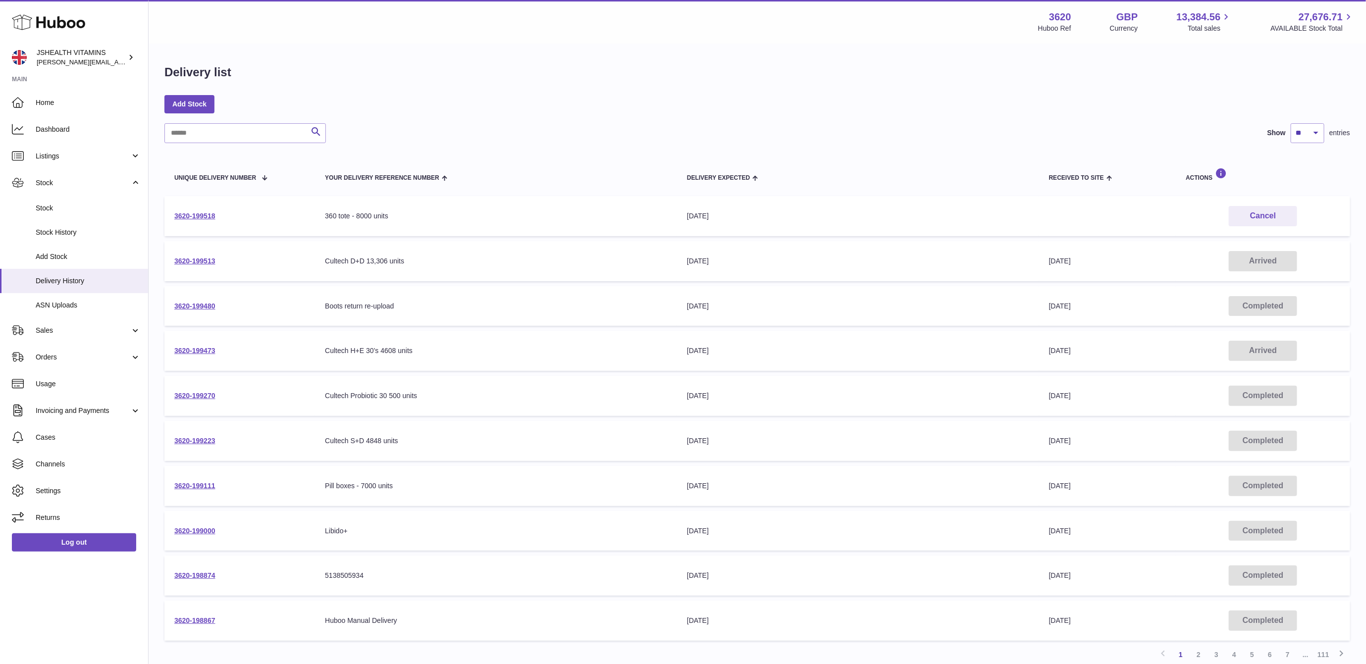
scroll to position [79, 0]
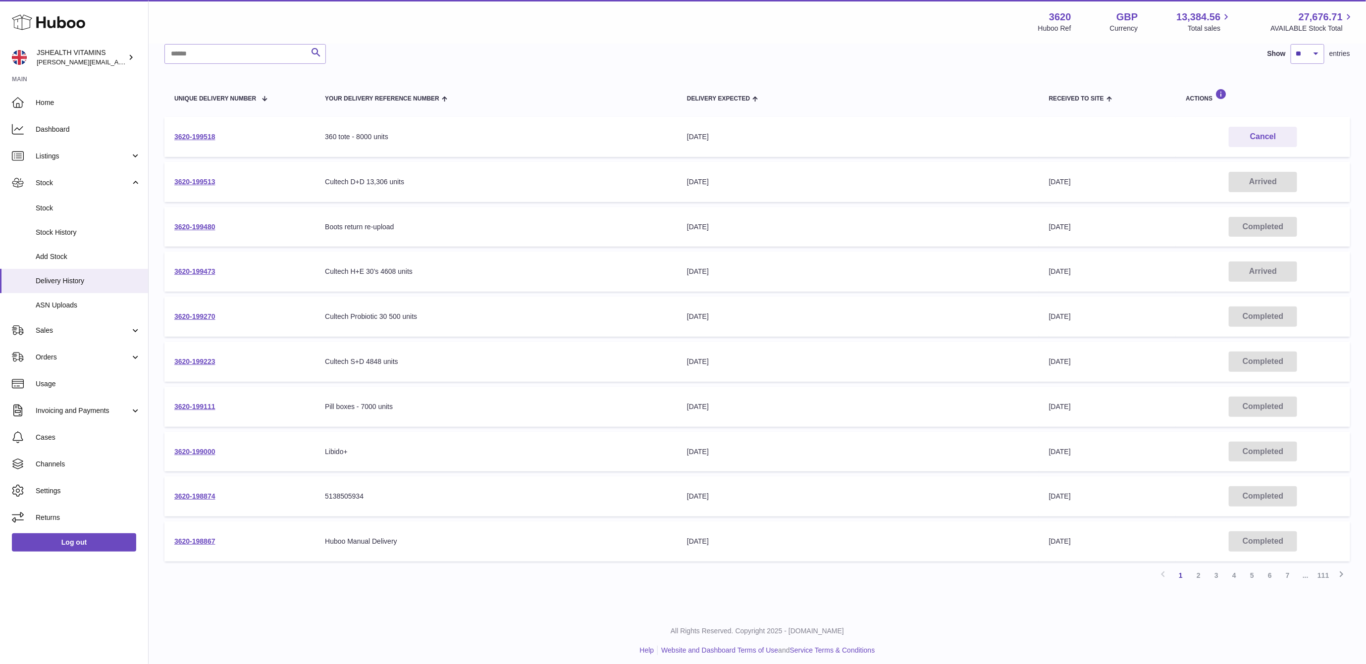
click at [1193, 570] on link "2" at bounding box center [1198, 575] width 18 height 18
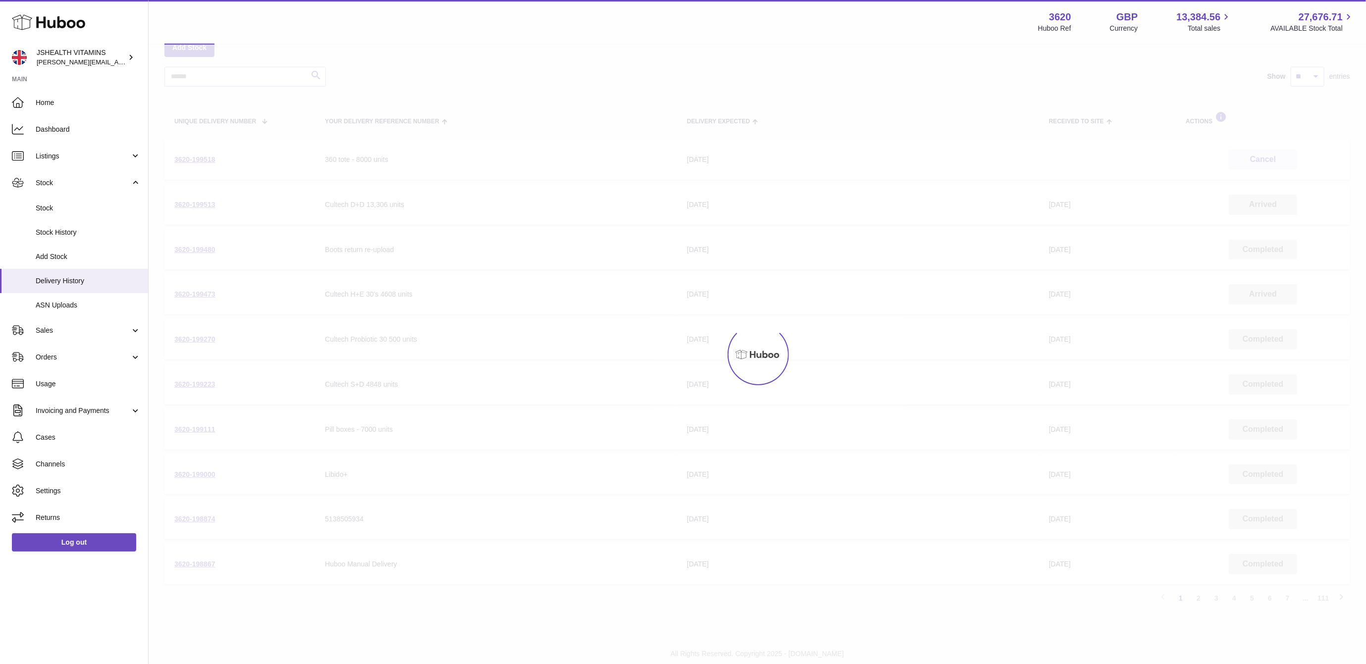
scroll to position [45, 0]
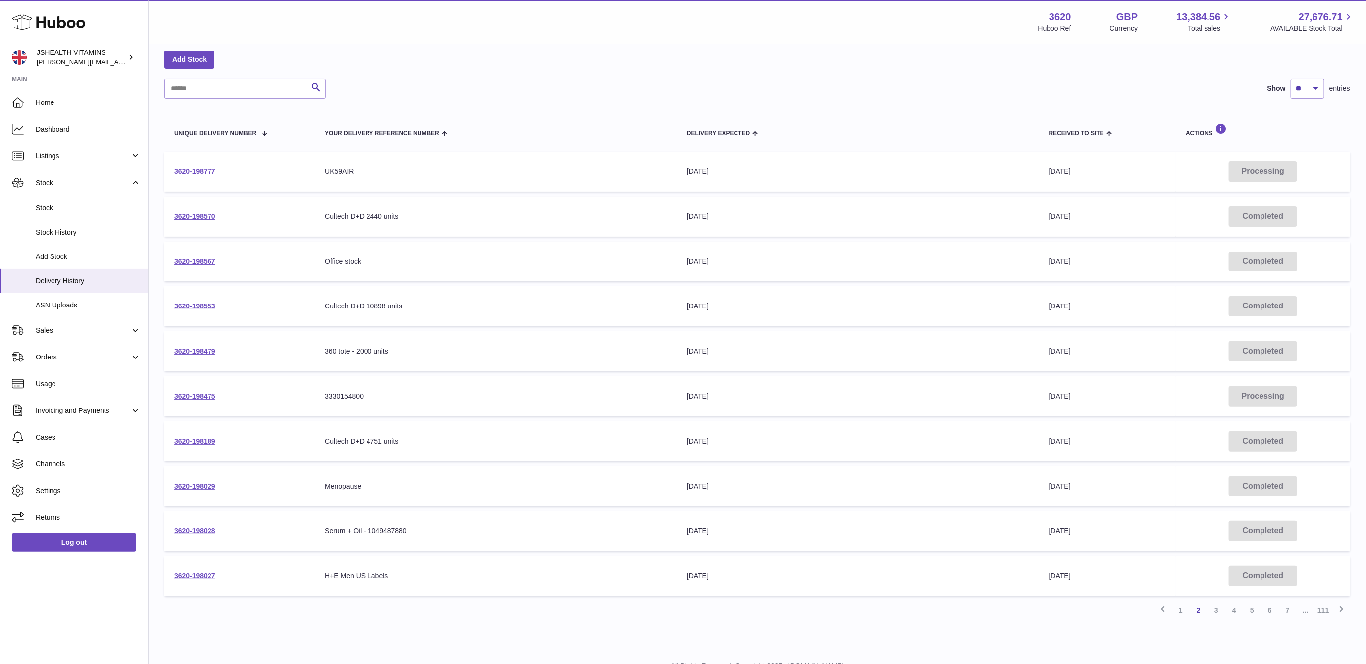
click at [184, 169] on link "3620-198777" at bounding box center [194, 171] width 41 height 8
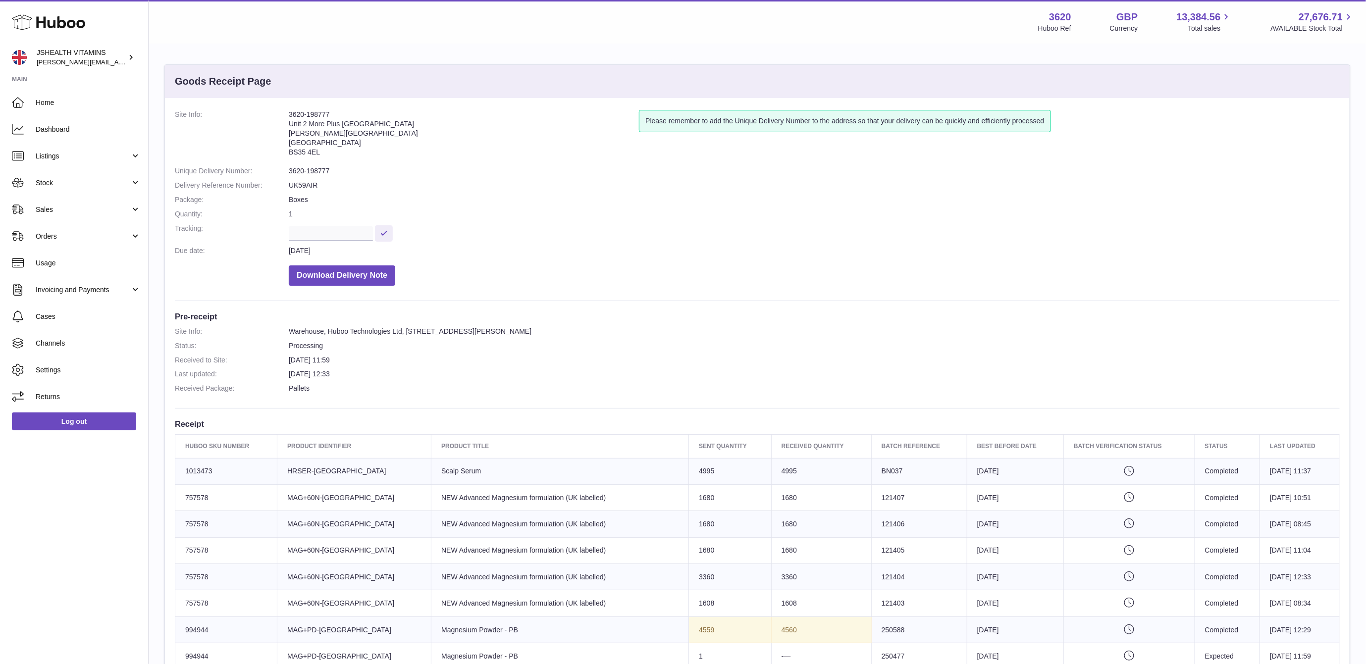
scroll to position [446, 0]
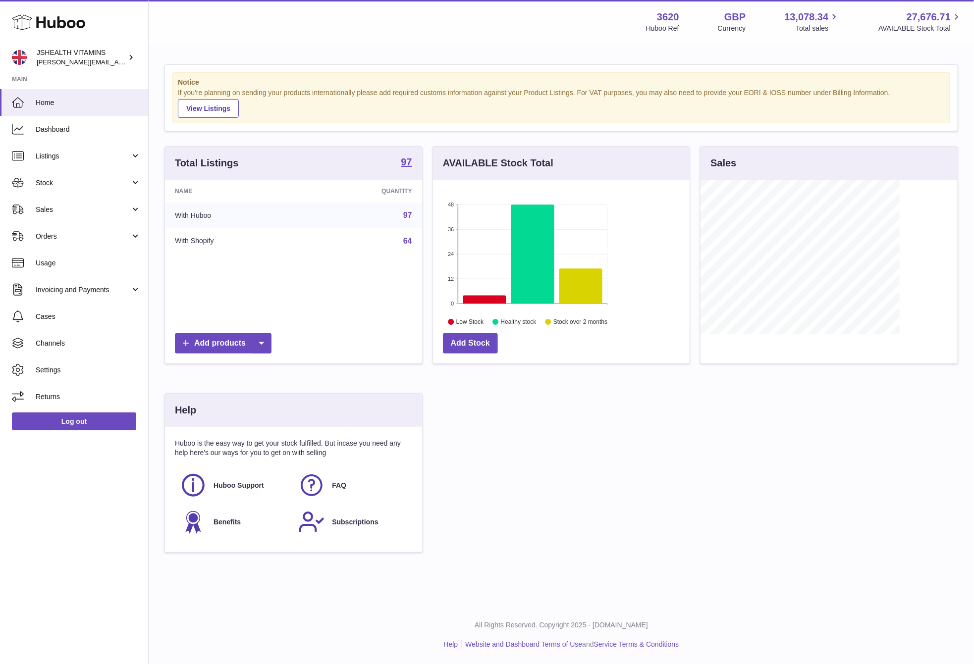
scroll to position [154, 256]
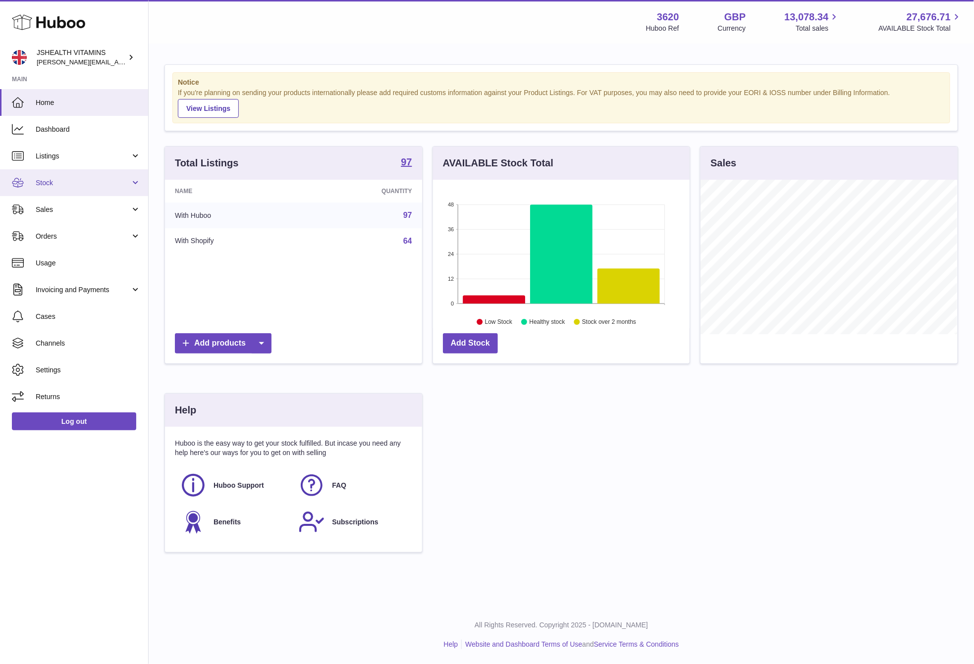
click at [86, 187] on span "Stock" at bounding box center [83, 182] width 95 height 9
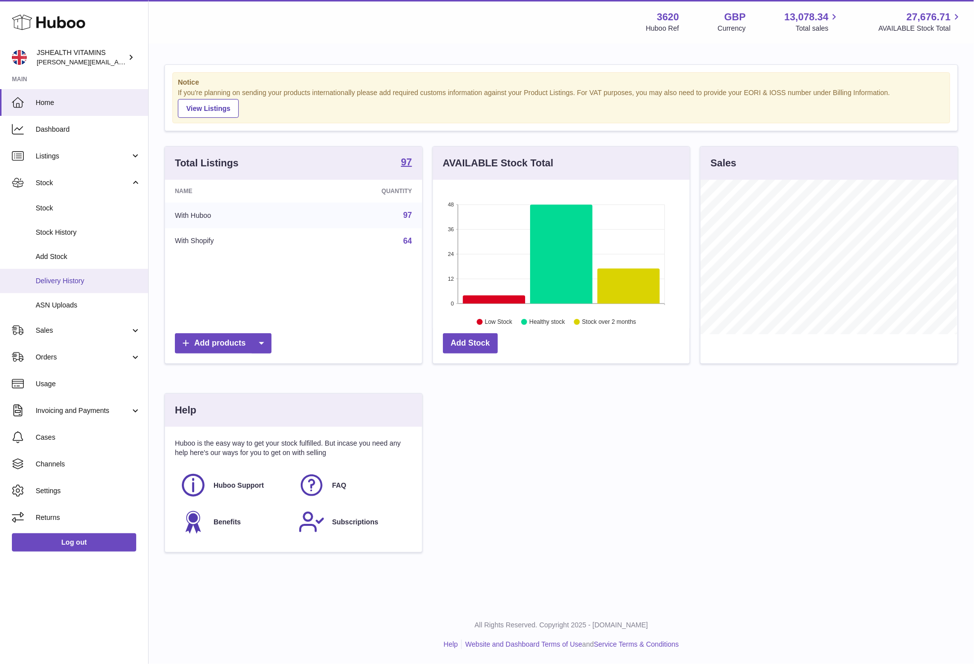
click at [89, 282] on span "Delivery History" at bounding box center [88, 280] width 105 height 9
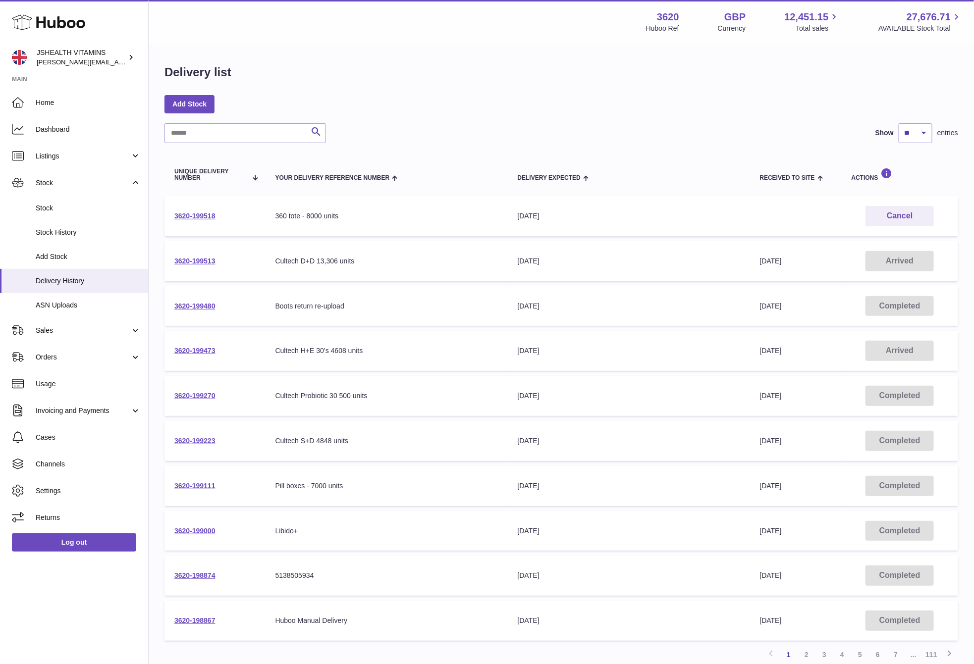
scroll to position [79, 0]
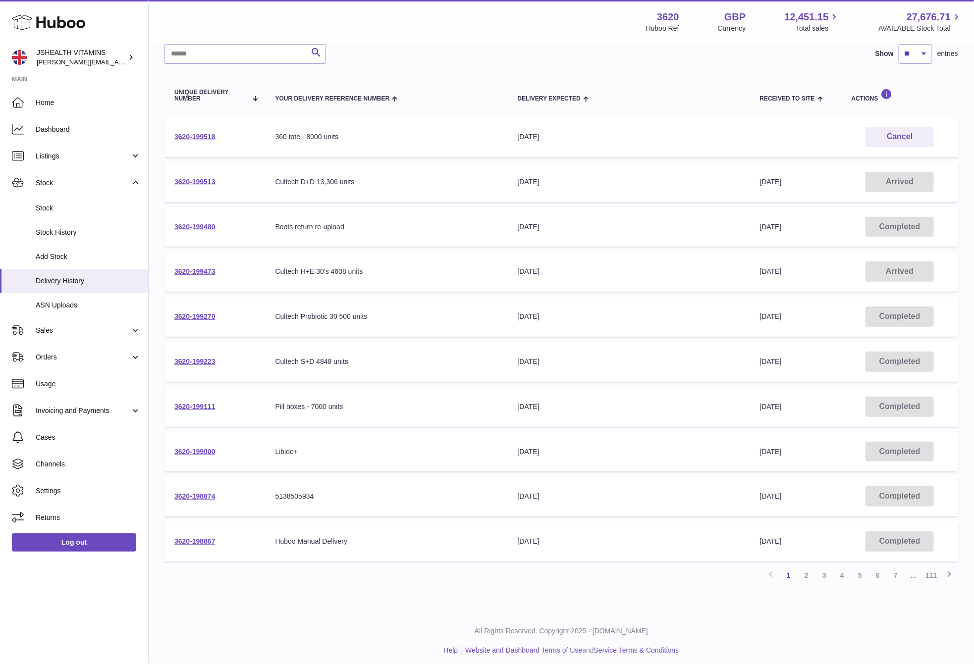
click at [808, 572] on link "2" at bounding box center [806, 575] width 18 height 18
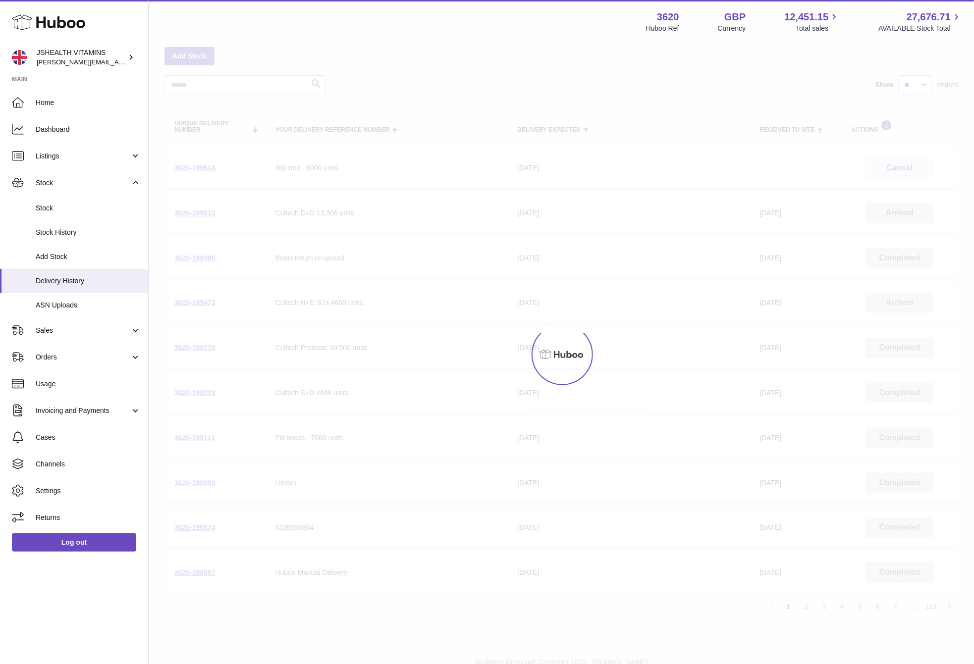
scroll to position [45, 0]
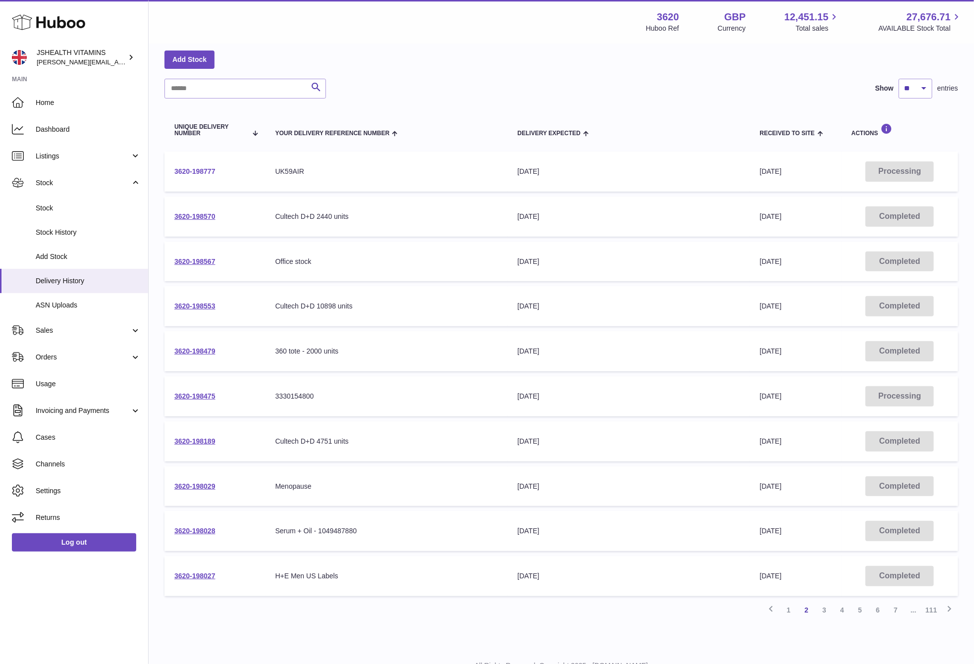
click at [196, 172] on link "3620-198777" at bounding box center [194, 171] width 41 height 8
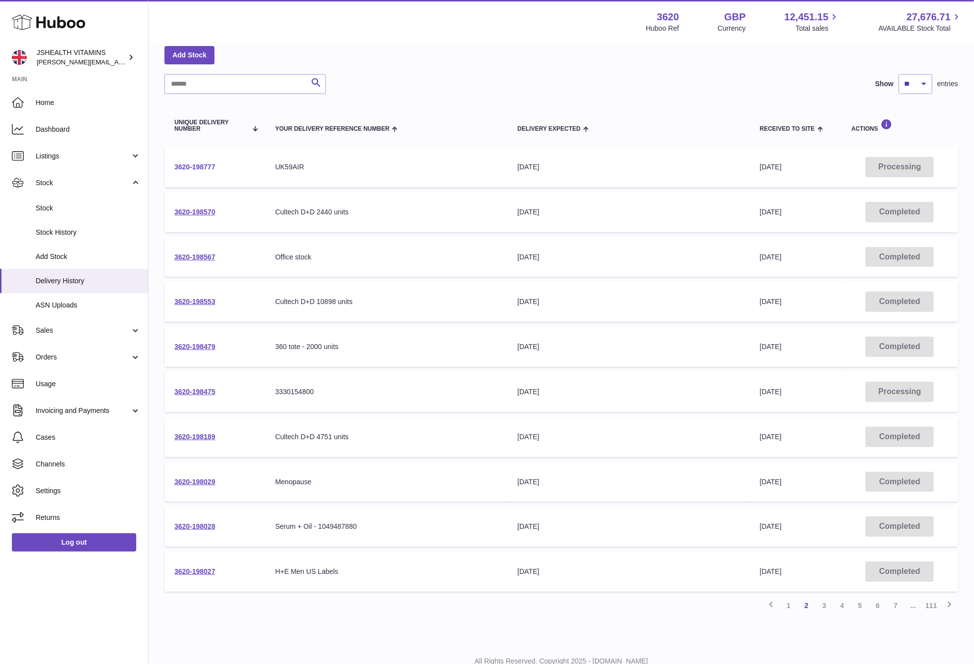
scroll to position [51, 0]
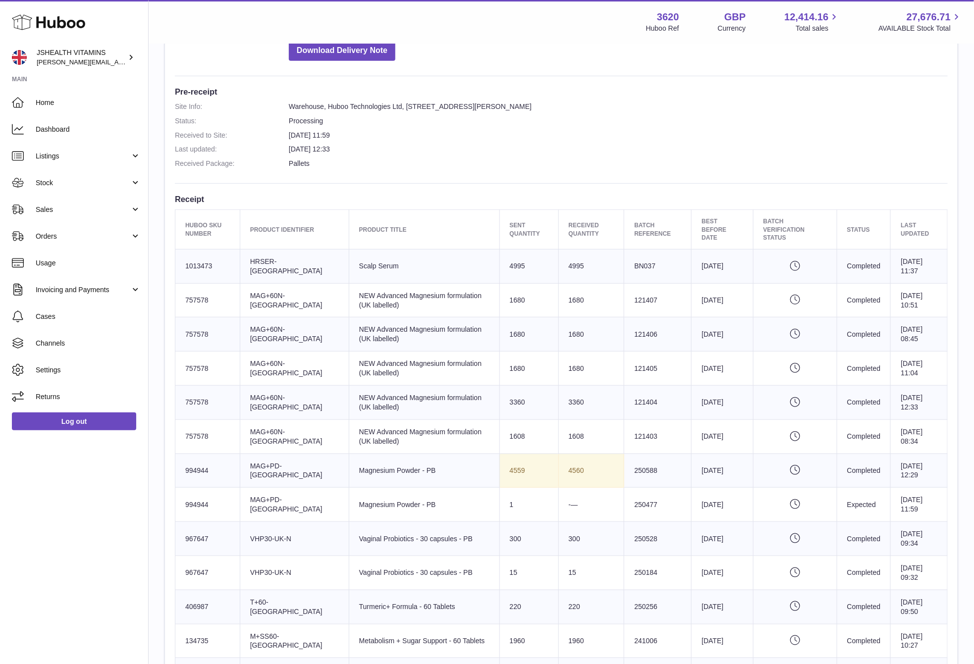
scroll to position [564, 0]
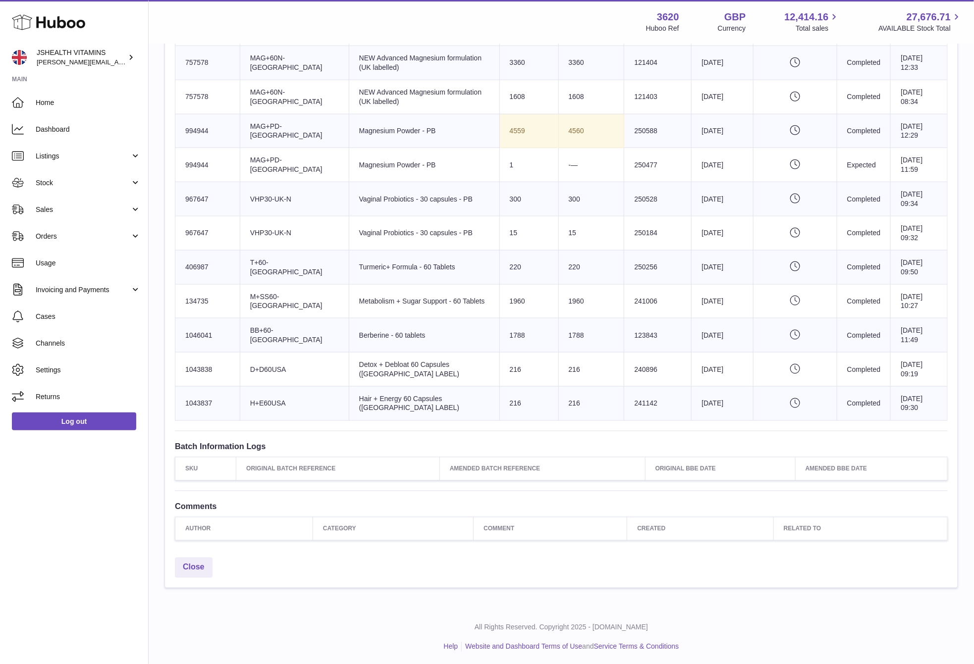
click at [558, 193] on td "300" at bounding box center [591, 199] width 66 height 34
click at [195, 193] on td "Huboo SKU Number 967647" at bounding box center [207, 199] width 65 height 34
click at [624, 191] on td "Batch Reference 250528" at bounding box center [657, 199] width 67 height 34
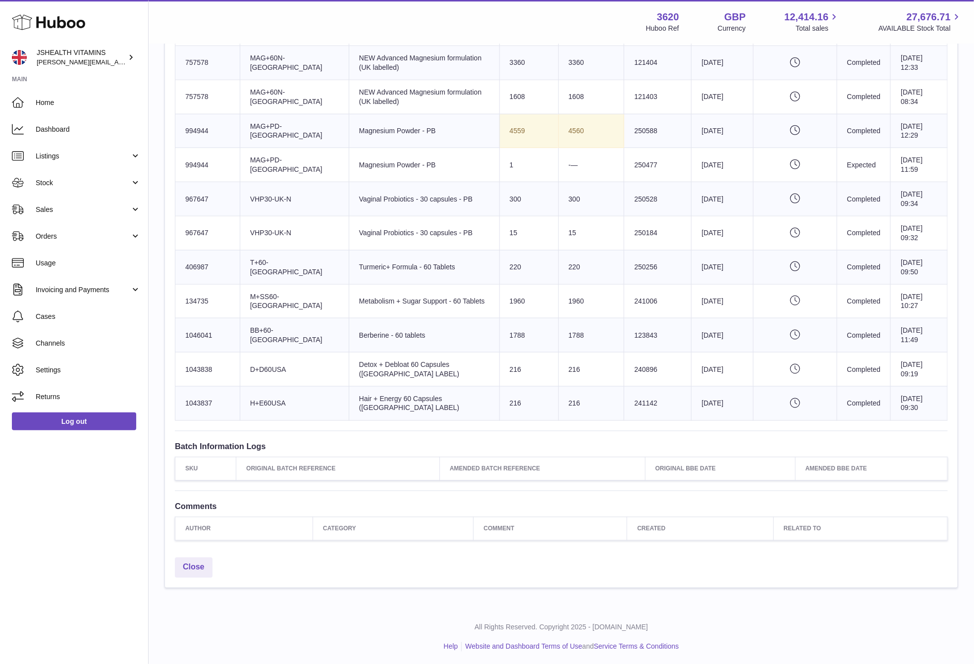
drag, startPoint x: 617, startPoint y: 191, endPoint x: 661, endPoint y: 190, distance: 43.6
click at [624, 191] on td "Batch Reference 250528" at bounding box center [657, 199] width 67 height 34
copy td "250528"
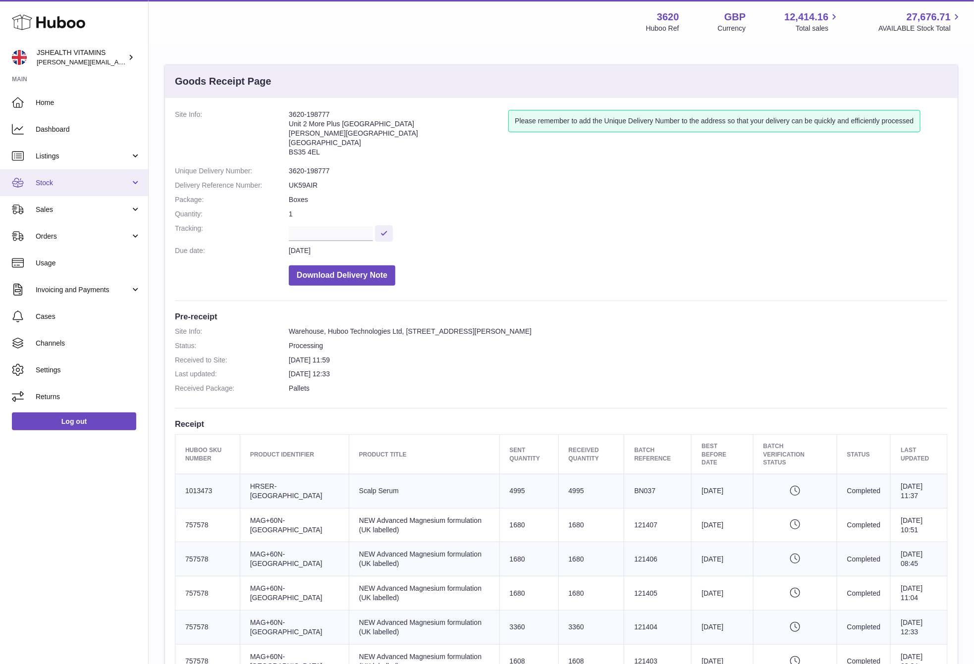
click at [69, 181] on span "Stock" at bounding box center [83, 182] width 95 height 9
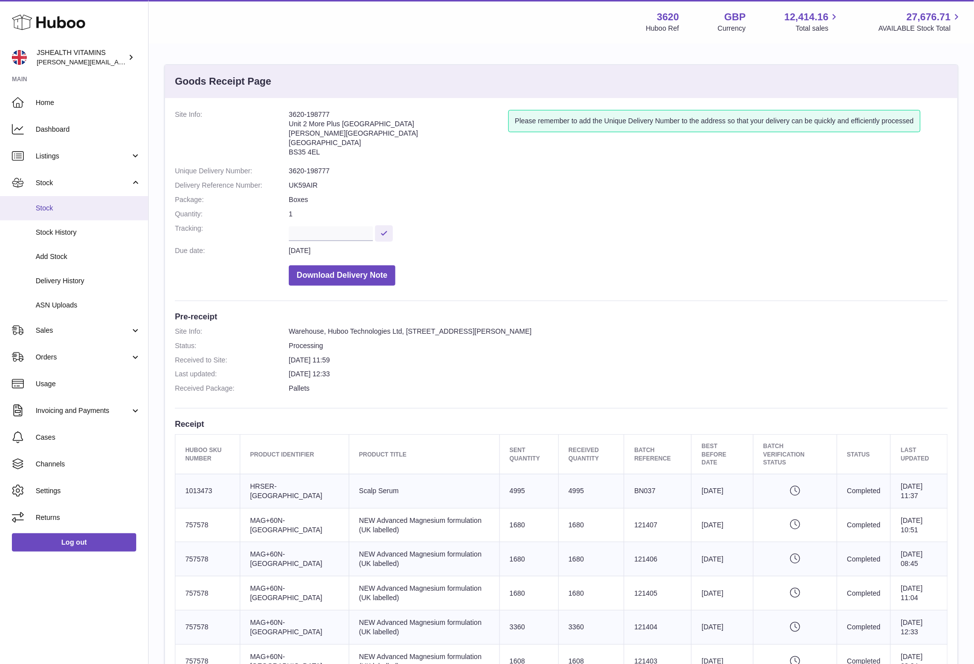
click at [55, 205] on span "Stock" at bounding box center [88, 208] width 105 height 9
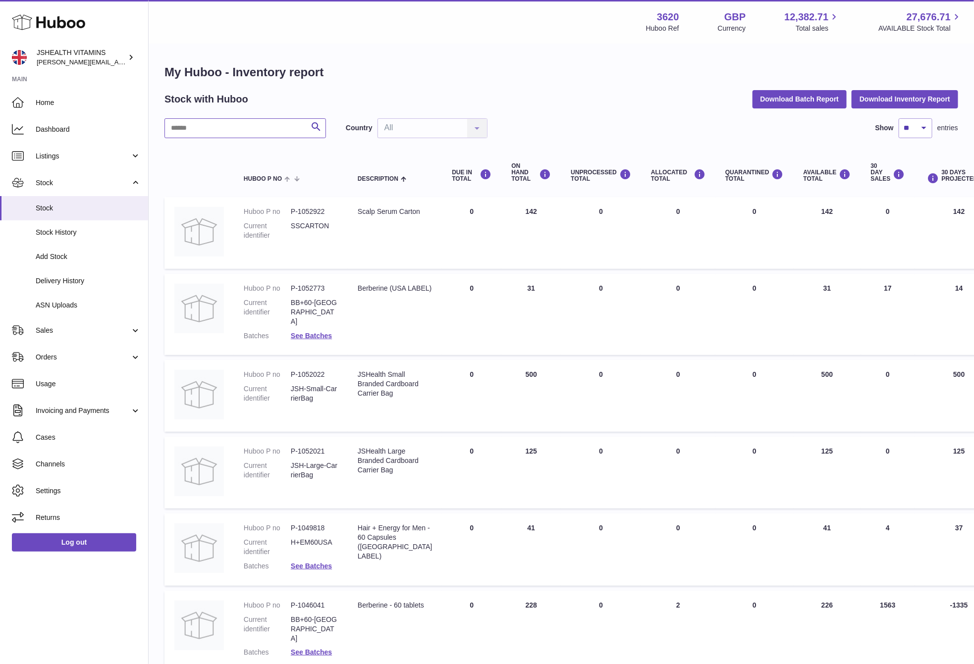
click at [246, 128] on input "text" at bounding box center [244, 128] width 161 height 20
type input "*******"
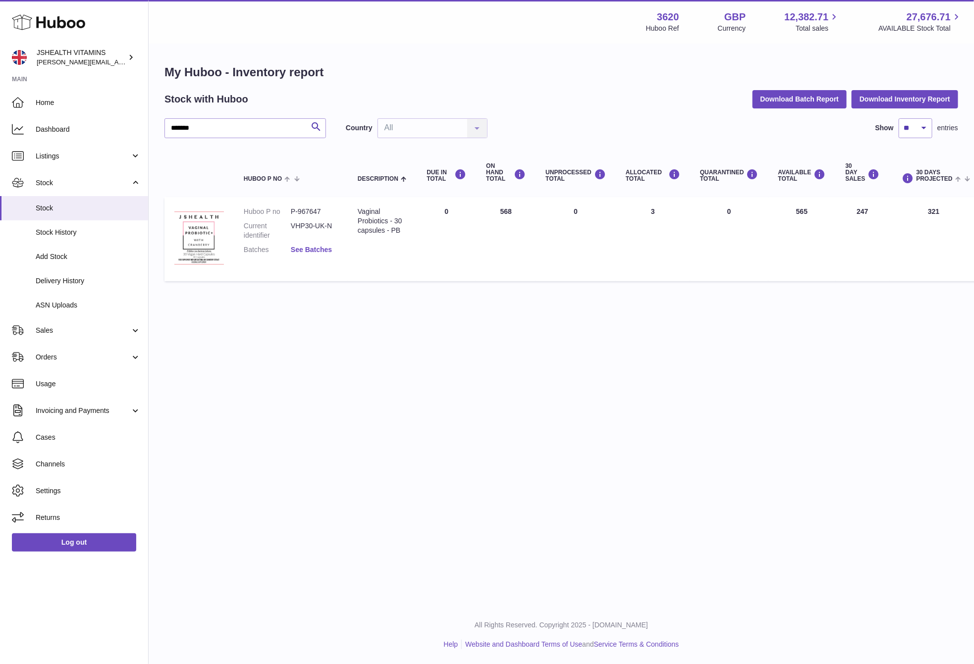
click at [312, 247] on link "See Batches" at bounding box center [311, 250] width 41 height 8
click at [831, 320] on div at bounding box center [487, 332] width 974 height 664
